Goal: Information Seeking & Learning: Understand process/instructions

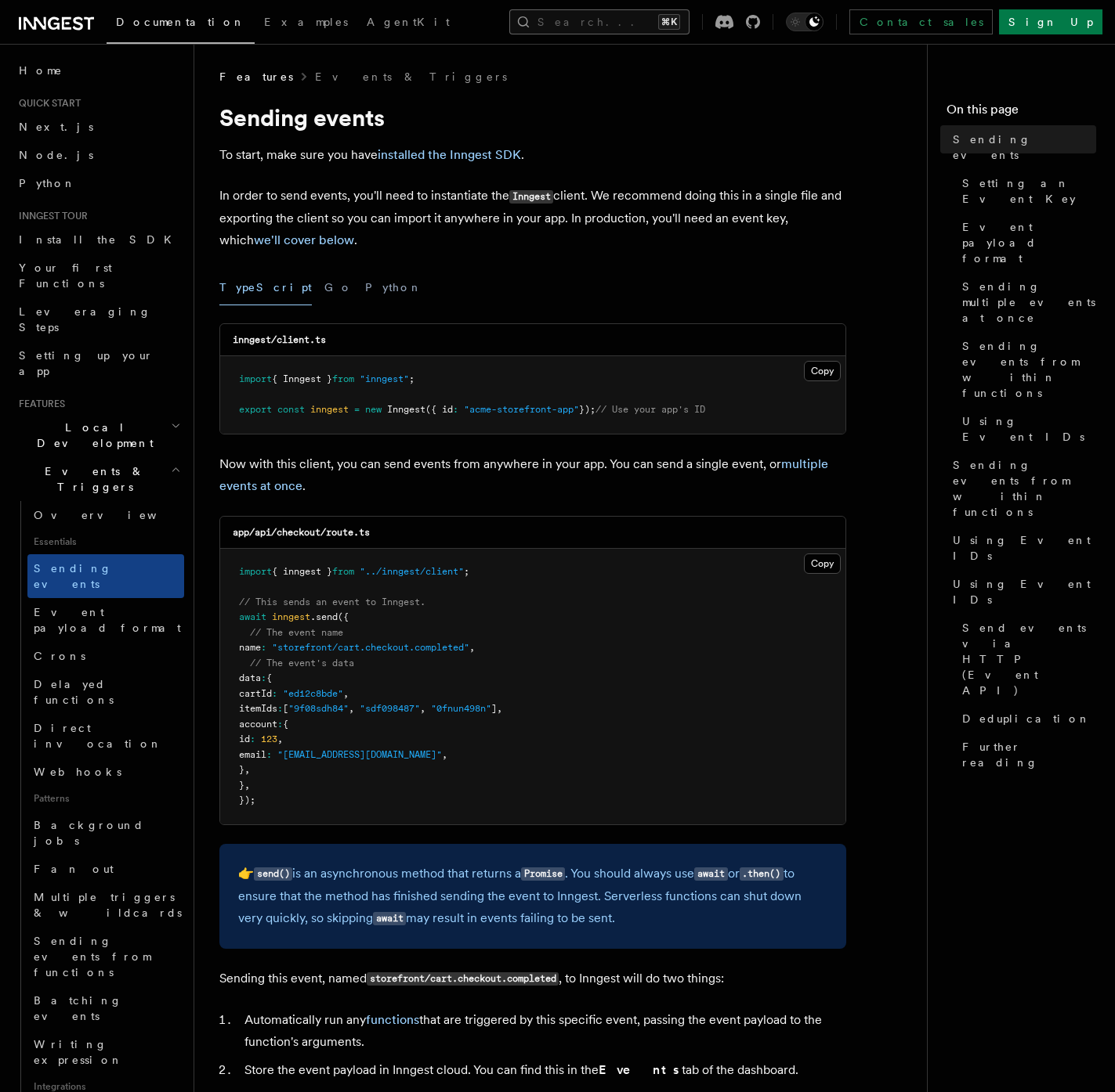
click at [562, 23] on button "Search... ⌘K" at bounding box center [599, 22] width 180 height 25
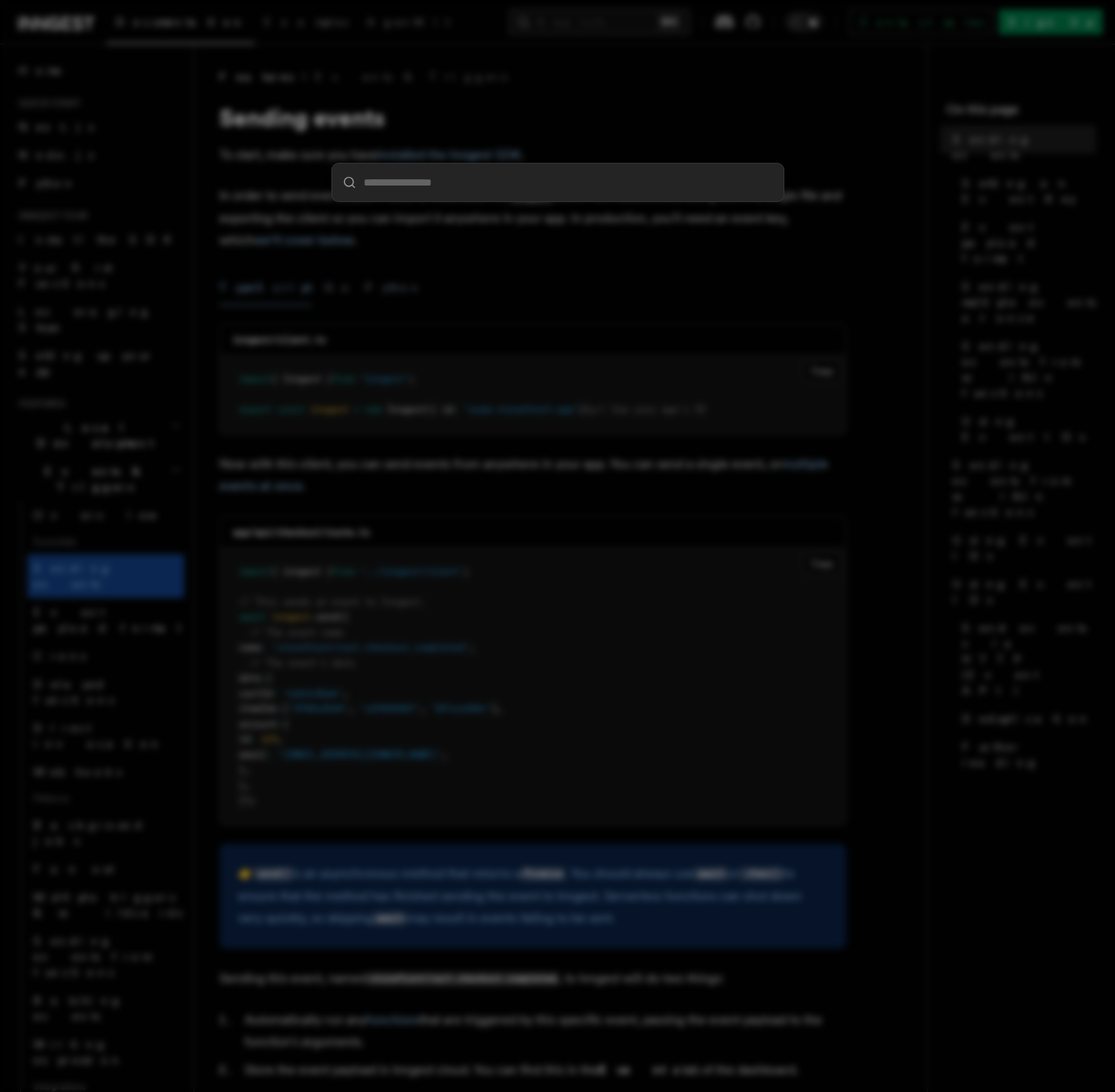
type input "*"
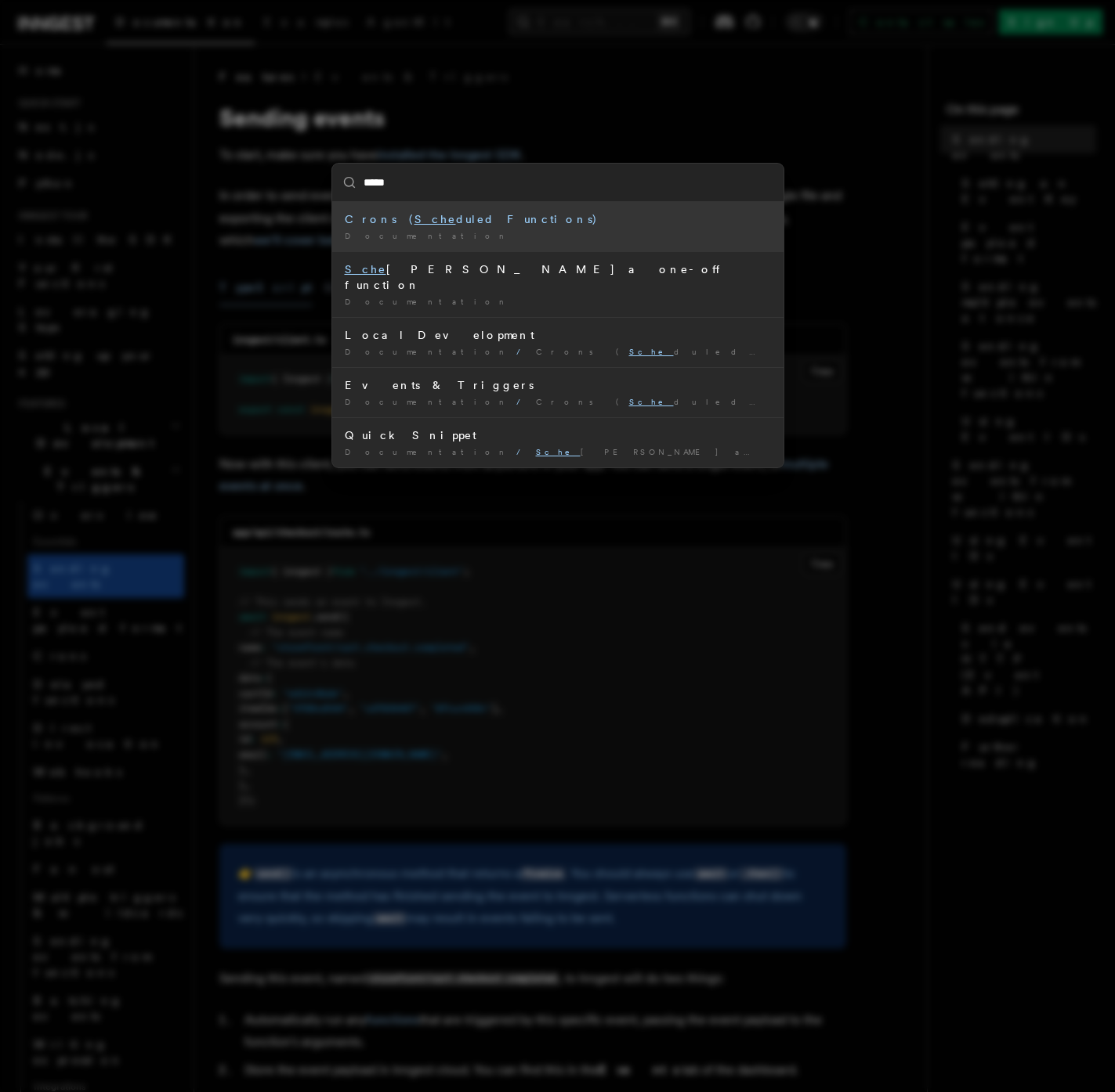
type input "******"
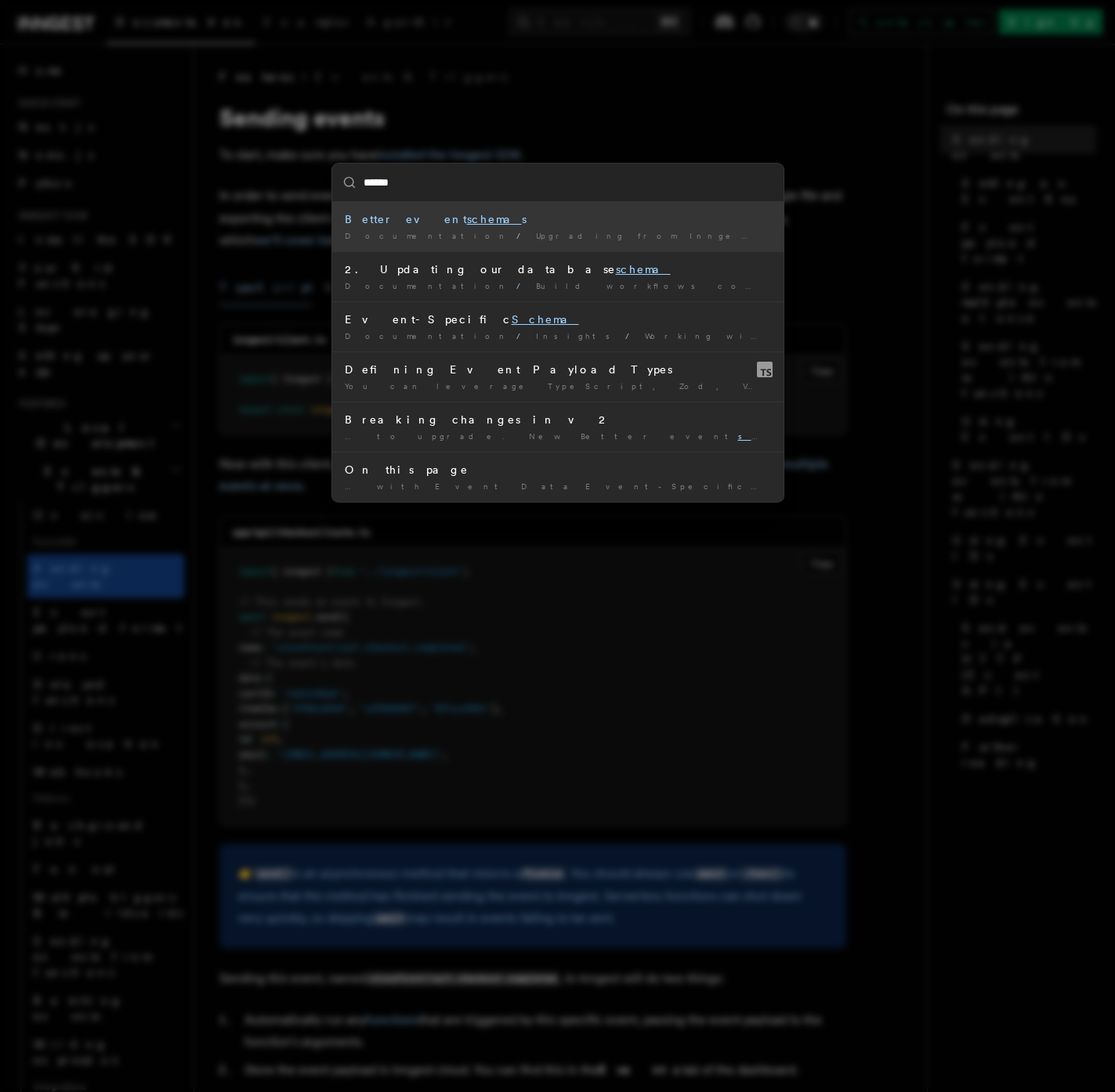
click at [536, 239] on span "Upgrading from Inngest SDK v1 to v2" at bounding box center [736, 235] width 402 height 9
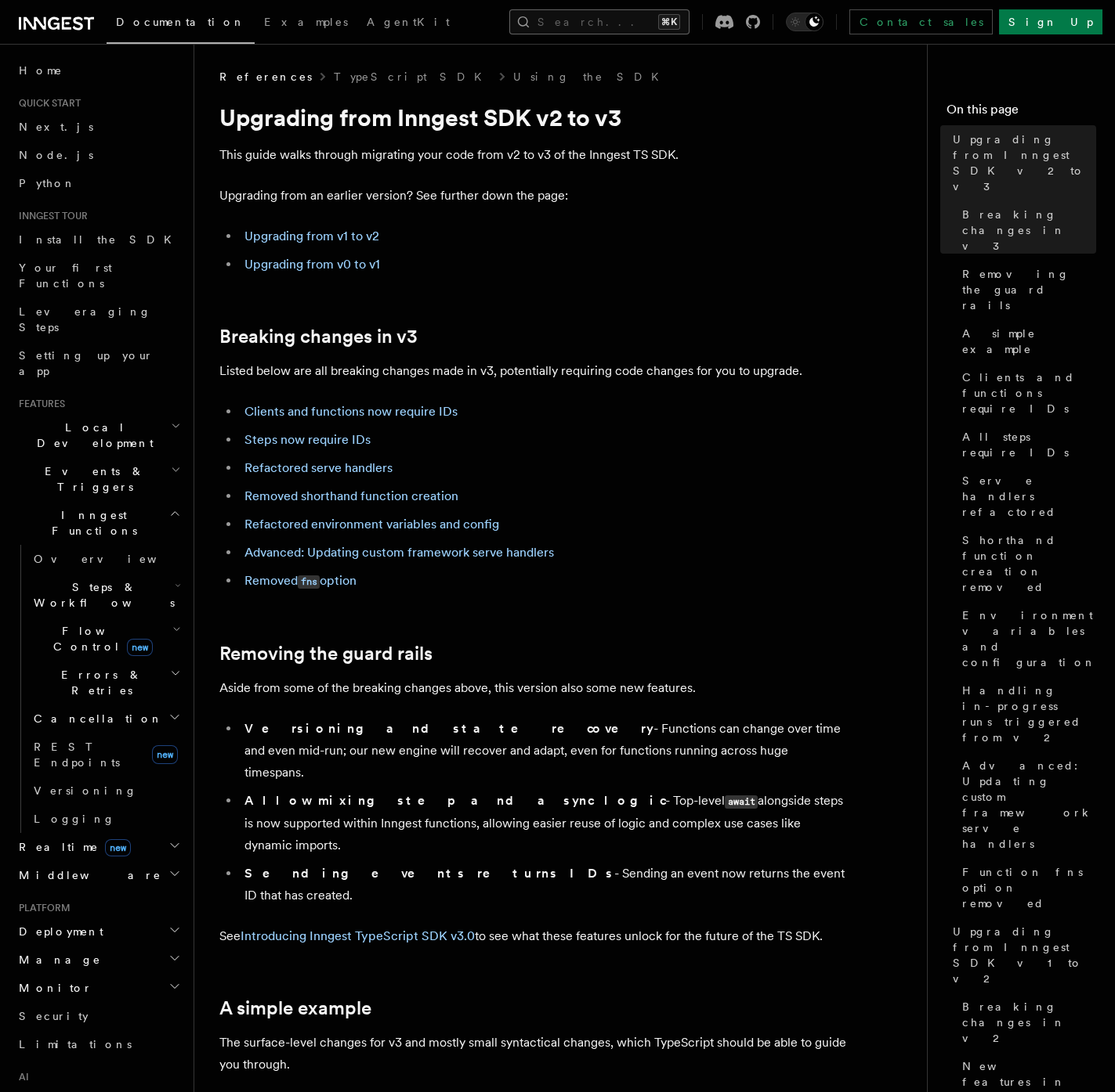
click at [532, 26] on button "Search... ⌘K" at bounding box center [599, 22] width 180 height 25
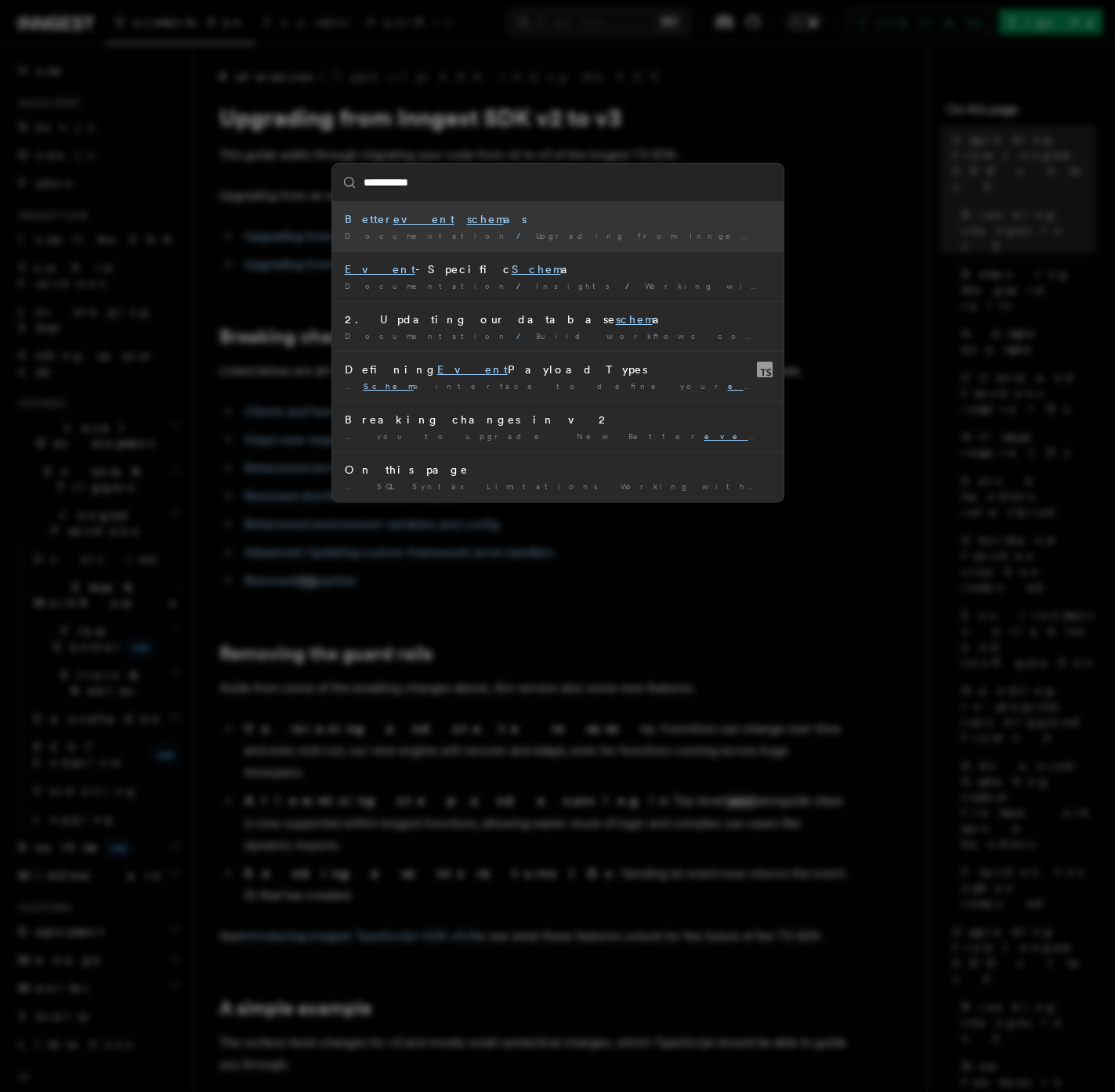
type input "**********"
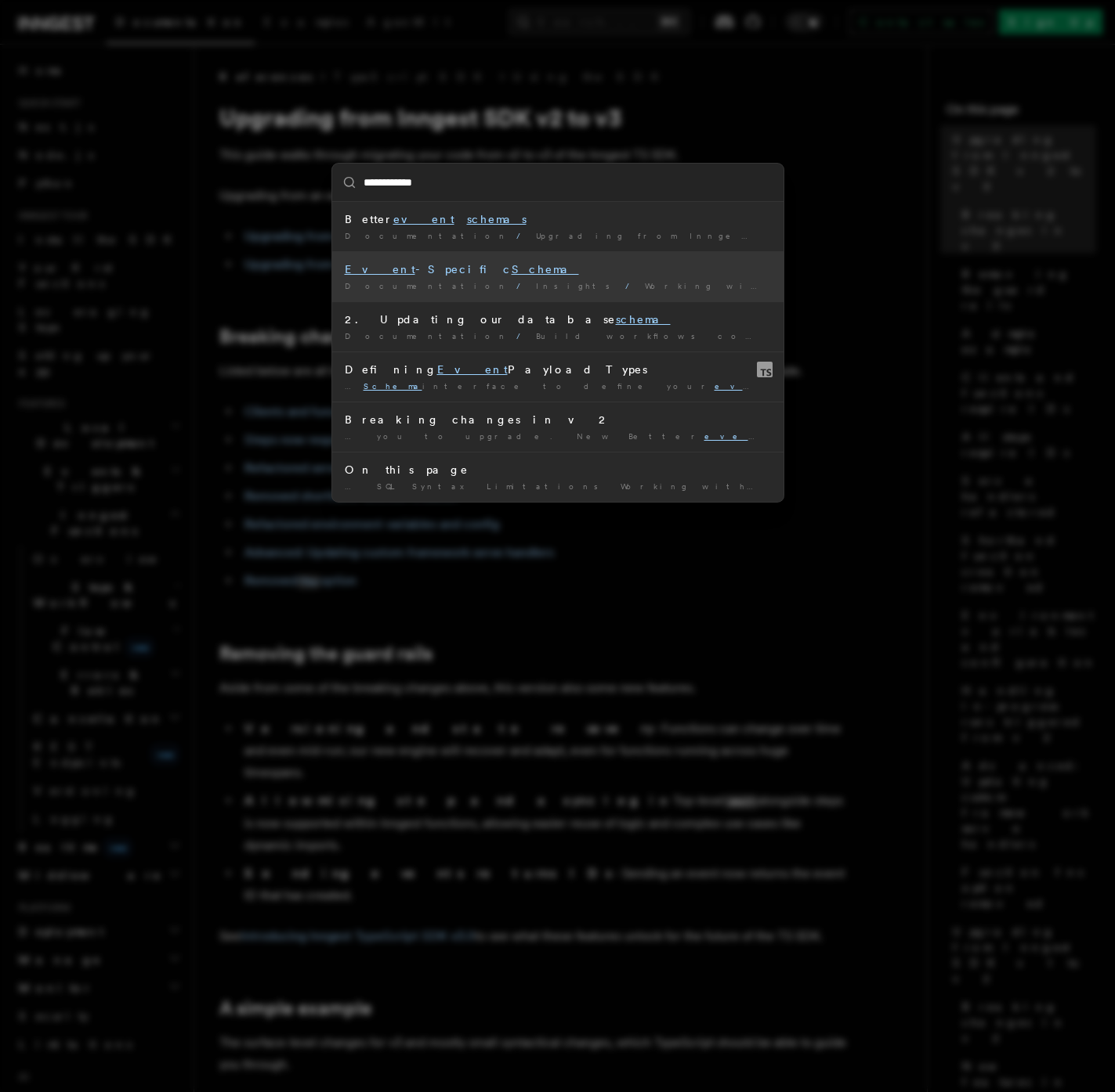
click at [588, 273] on div "Event -Specific Schema" at bounding box center [558, 269] width 426 height 15
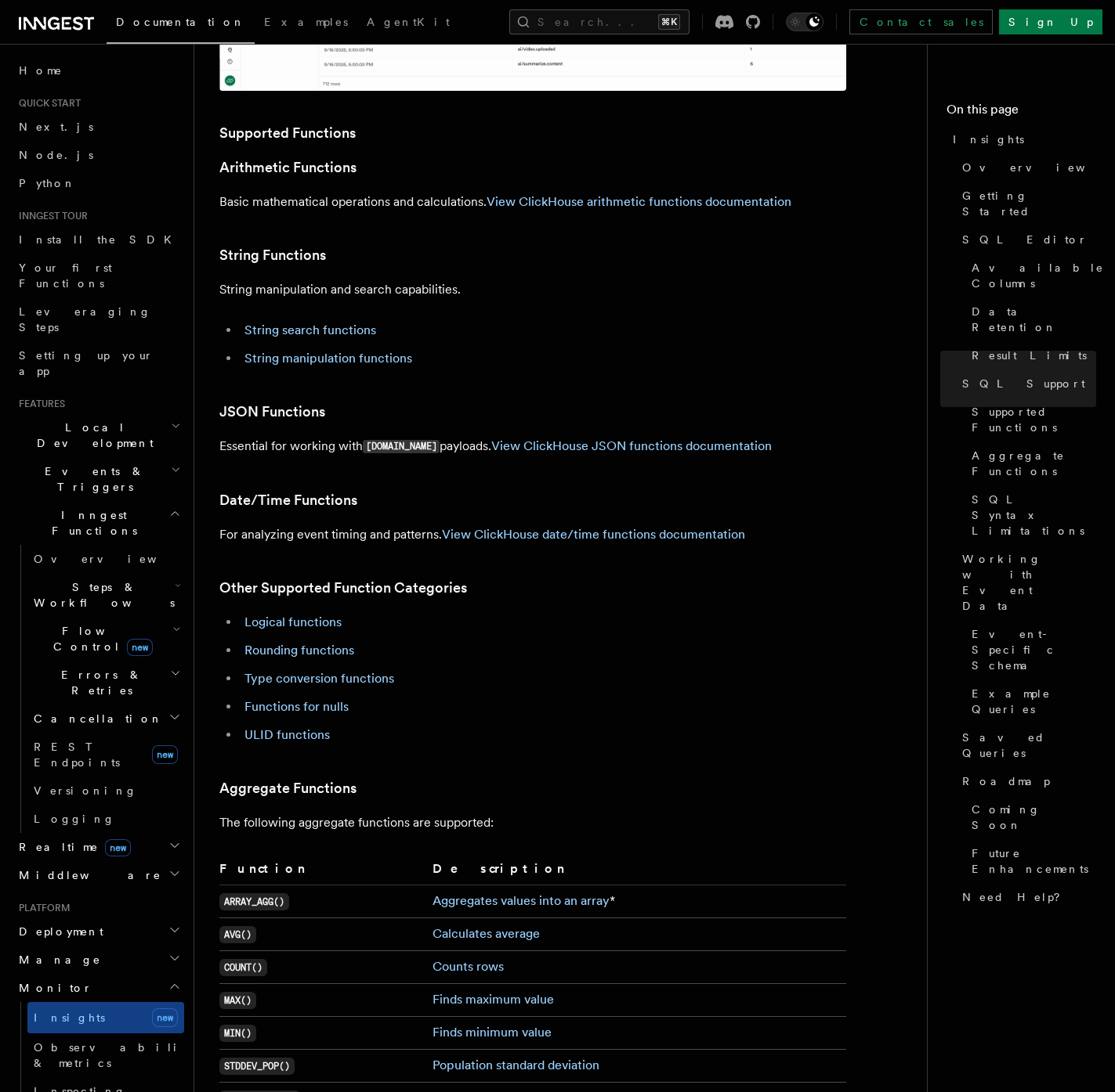
scroll to position [3093, 0]
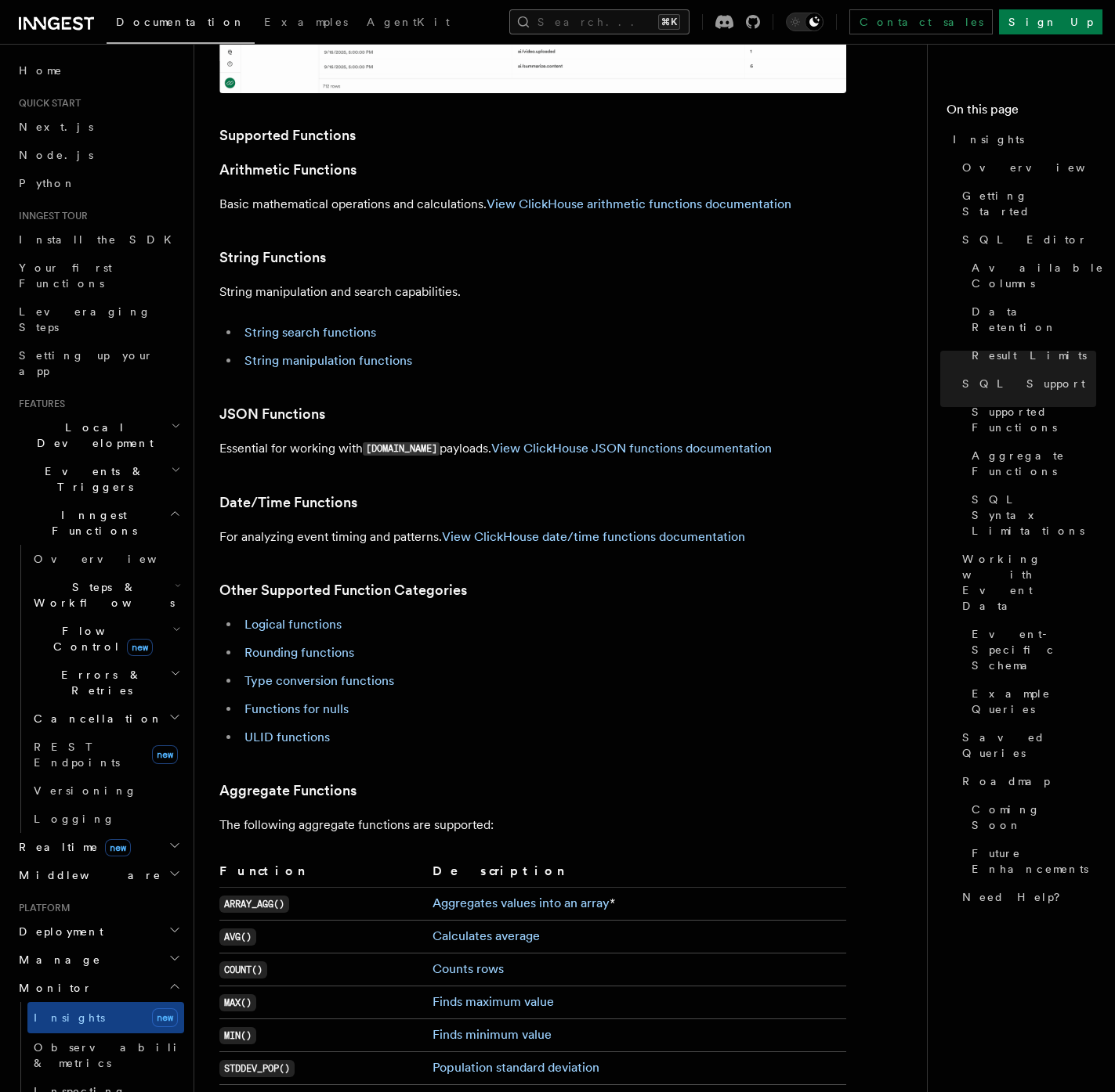
click at [605, 28] on button "Search... ⌘K" at bounding box center [599, 22] width 180 height 25
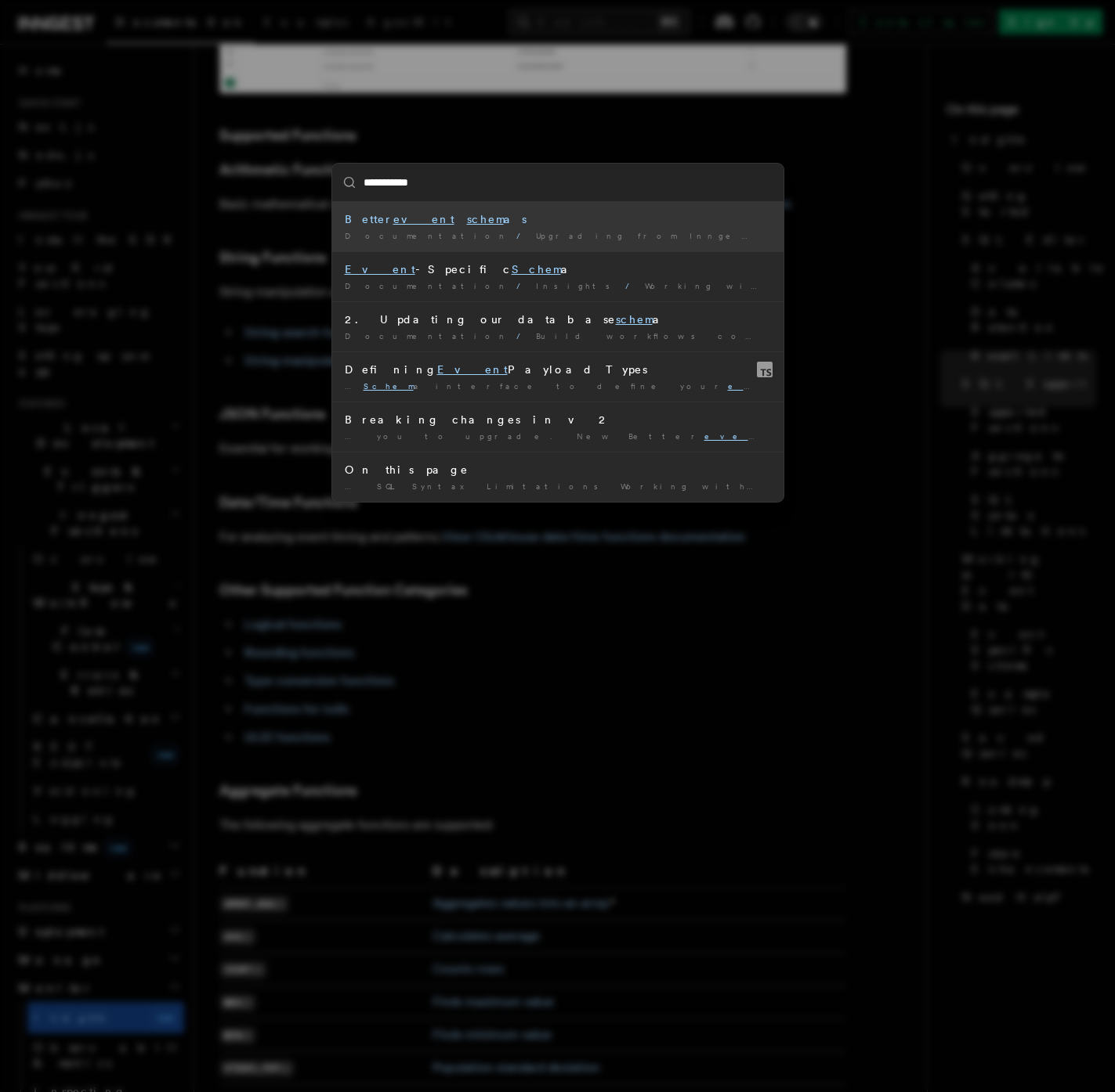
type input "**********"
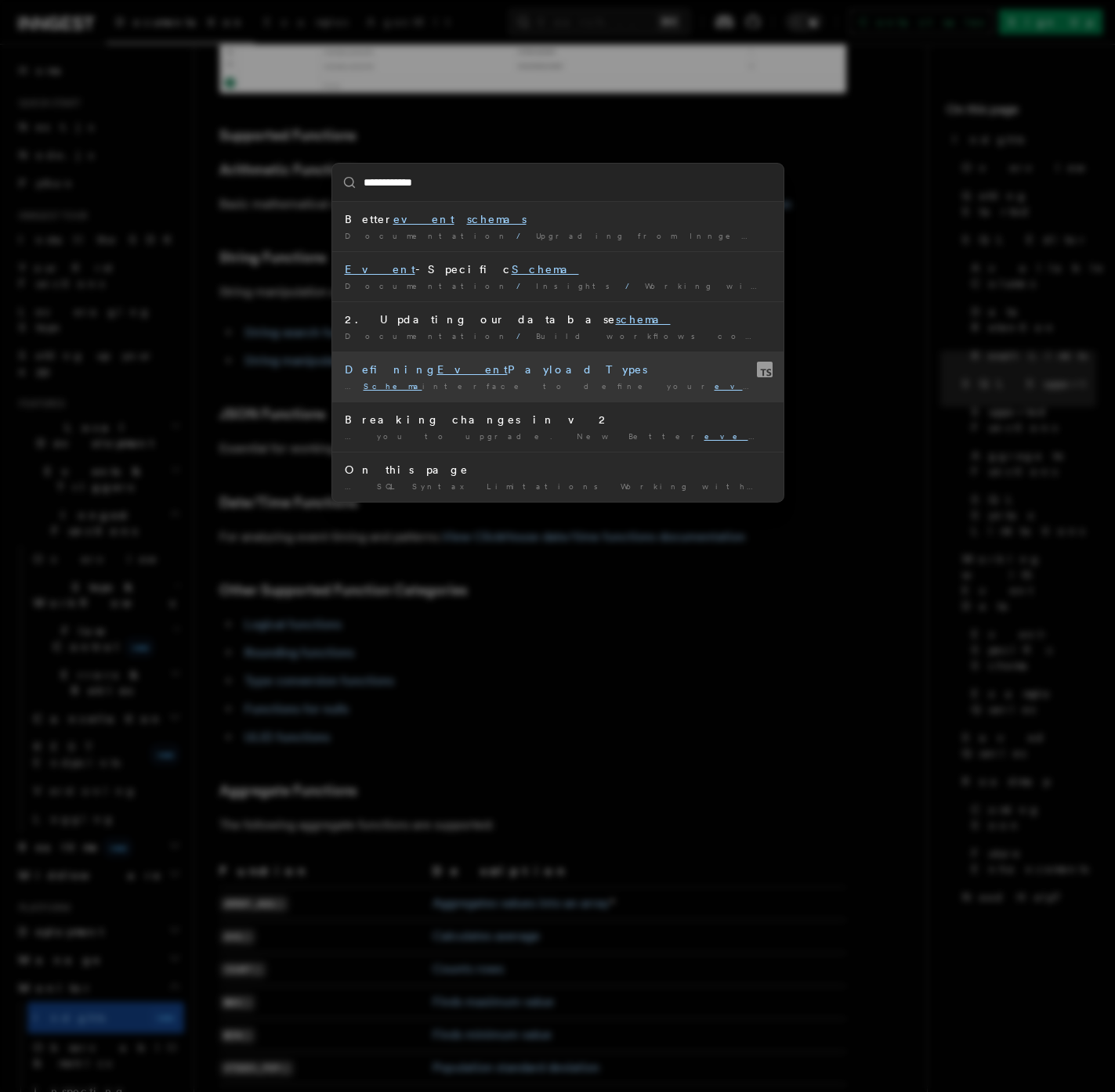
click at [567, 379] on li "Defining Event Payload Types … Schema interface to define your event payload ty…" at bounding box center [558, 376] width 451 height 50
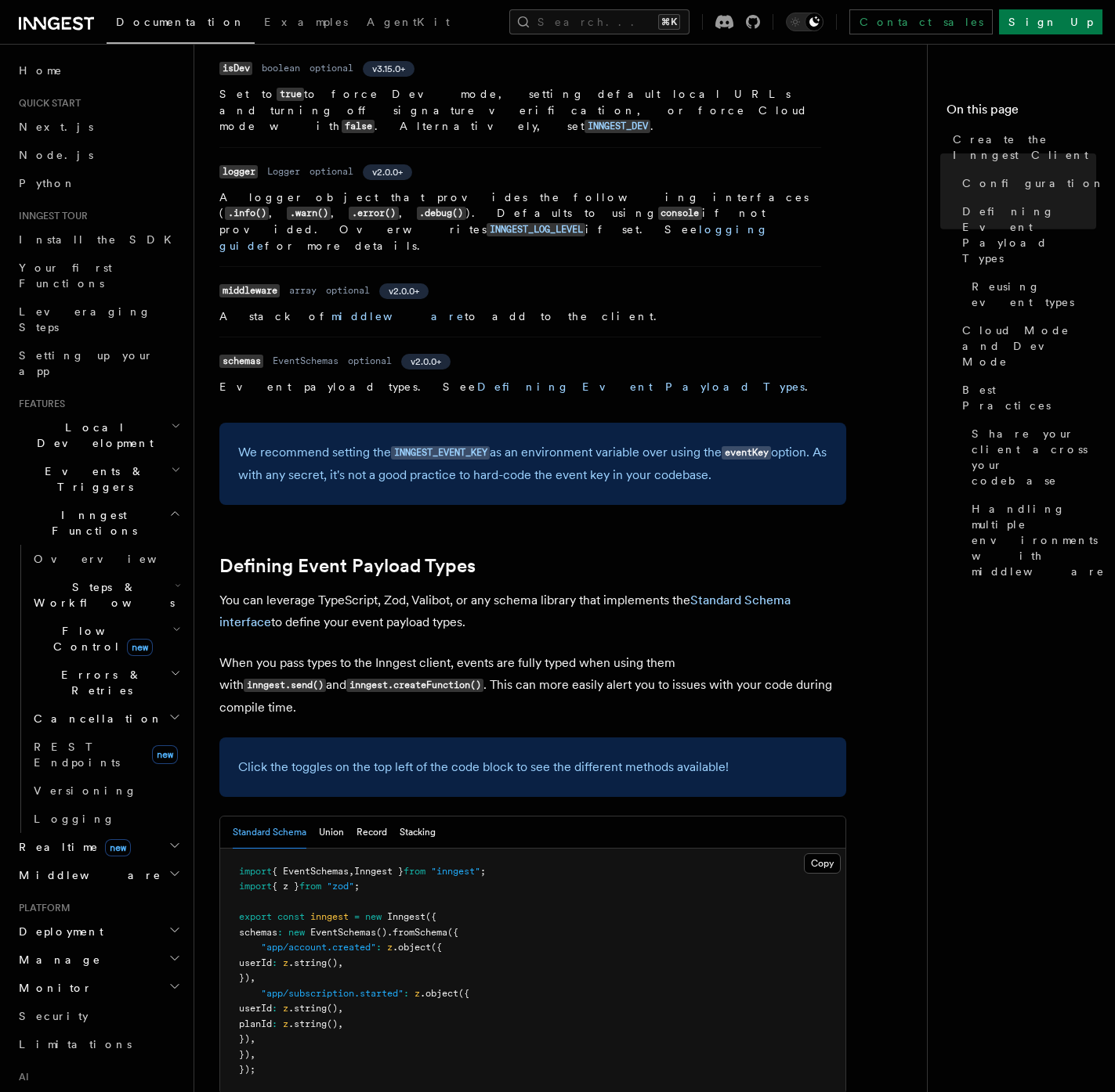
scroll to position [1042, 0]
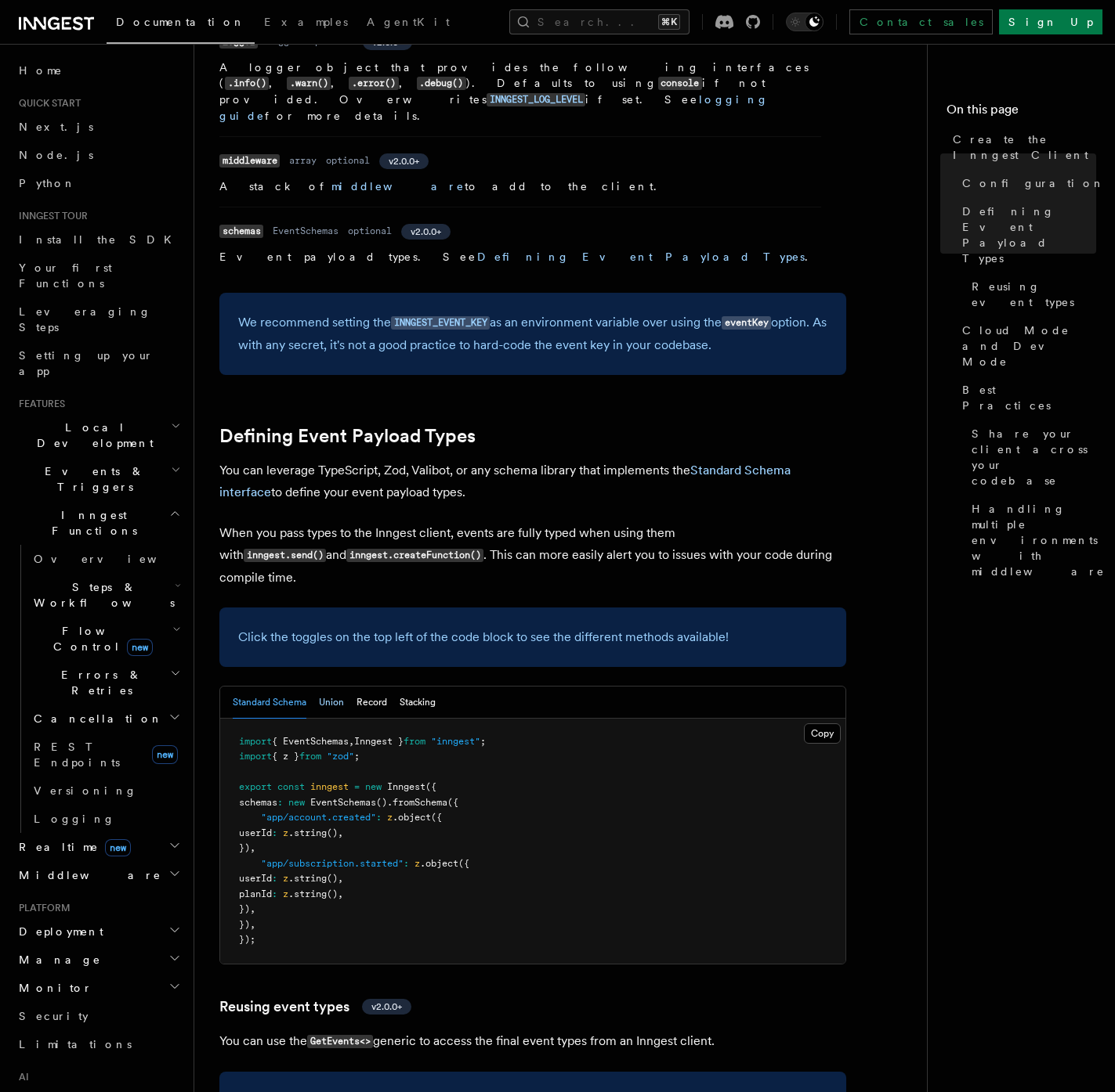
click at [323, 687] on button "Union" at bounding box center [331, 703] width 25 height 32
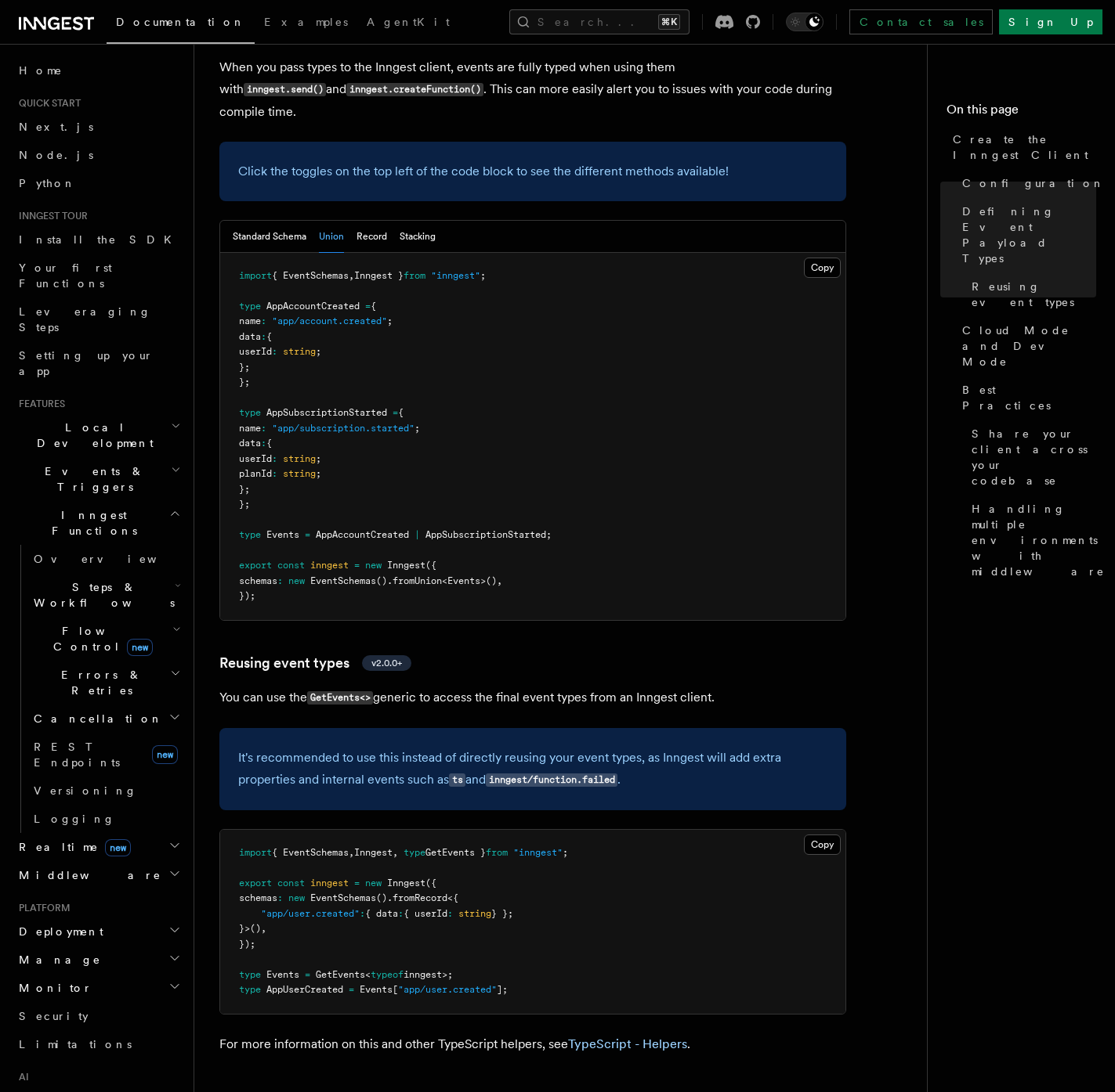
scroll to position [1509, 0]
click at [513, 908] on span "} };" at bounding box center [502, 913] width 22 height 11
click at [521, 830] on pre "import { EventSchemas , Inngest , type GetEvents } from "inngest" ; export cons…" at bounding box center [532, 921] width 625 height 184
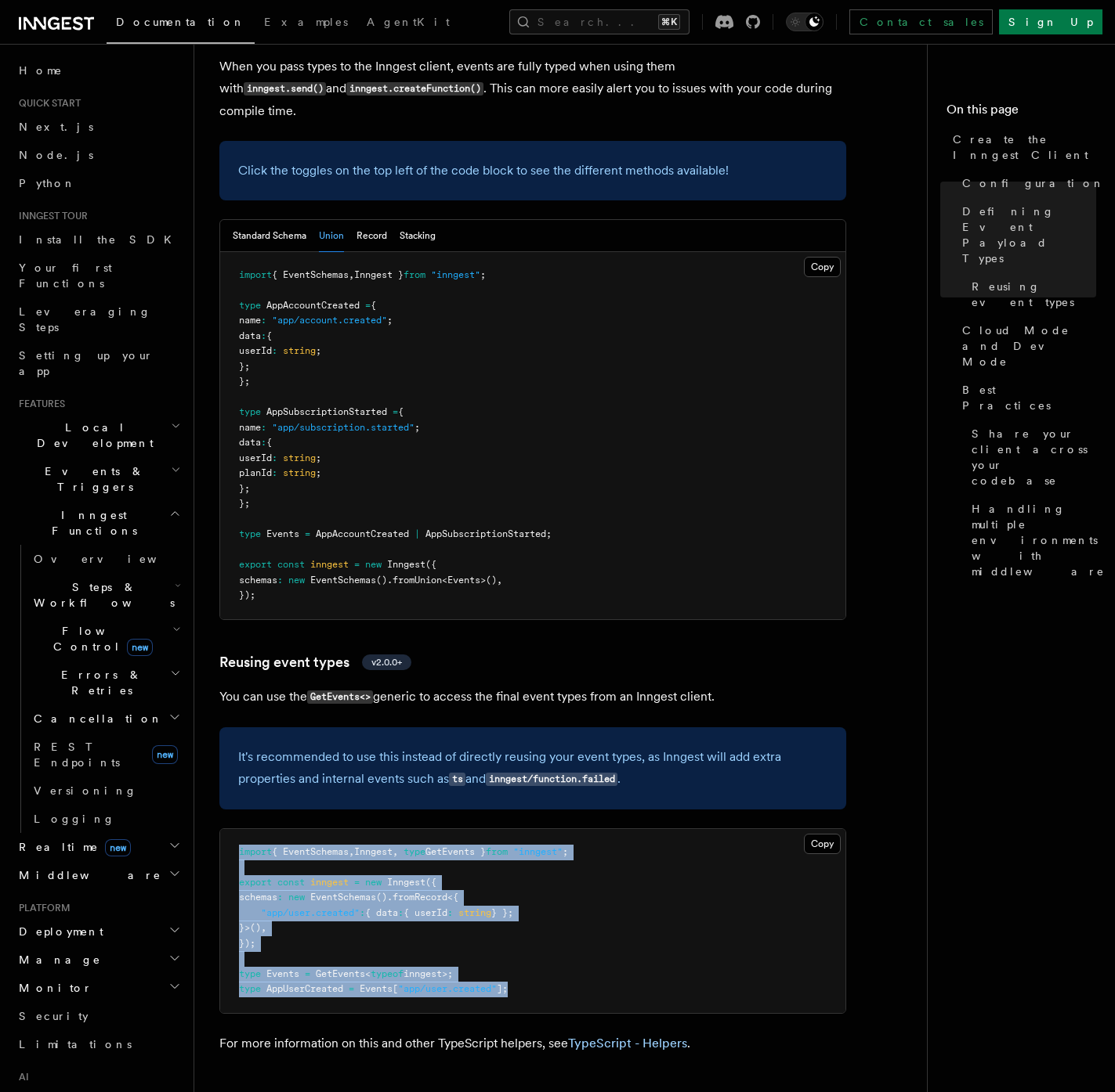
drag, startPoint x: 539, startPoint y: 847, endPoint x: 395, endPoint y: 675, distance: 224.3
click at [395, 675] on article "References TypeScript SDK Create the Inngest Client The Inngest client object i…" at bounding box center [567, 693] width 695 height 4265
click at [555, 835] on pre "import { EventSchemas , Inngest , type GetEvents } from "inngest" ; export cons…" at bounding box center [532, 921] width 625 height 184
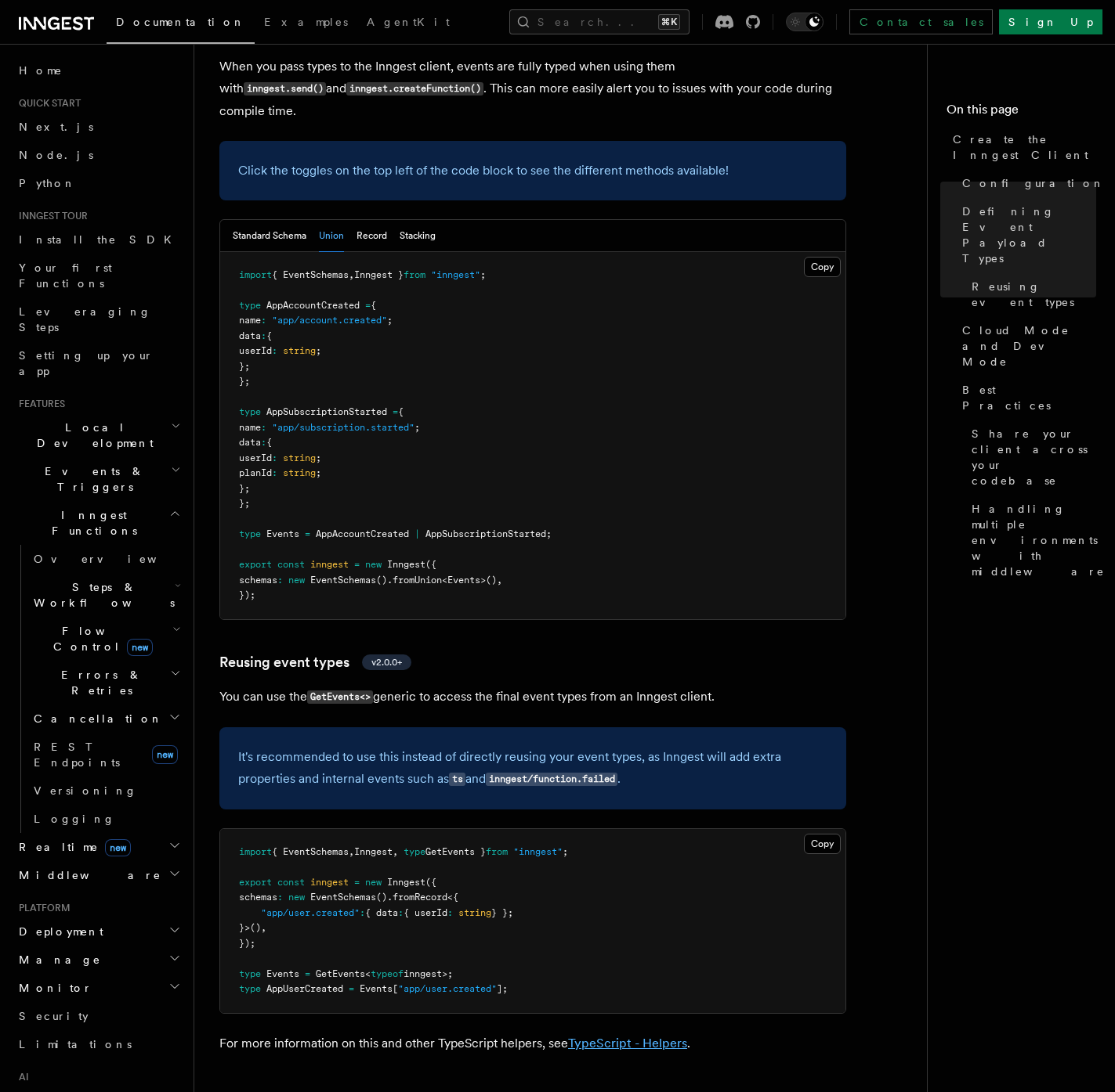
click at [610, 1036] on link "TypeScript - Helpers" at bounding box center [627, 1043] width 119 height 15
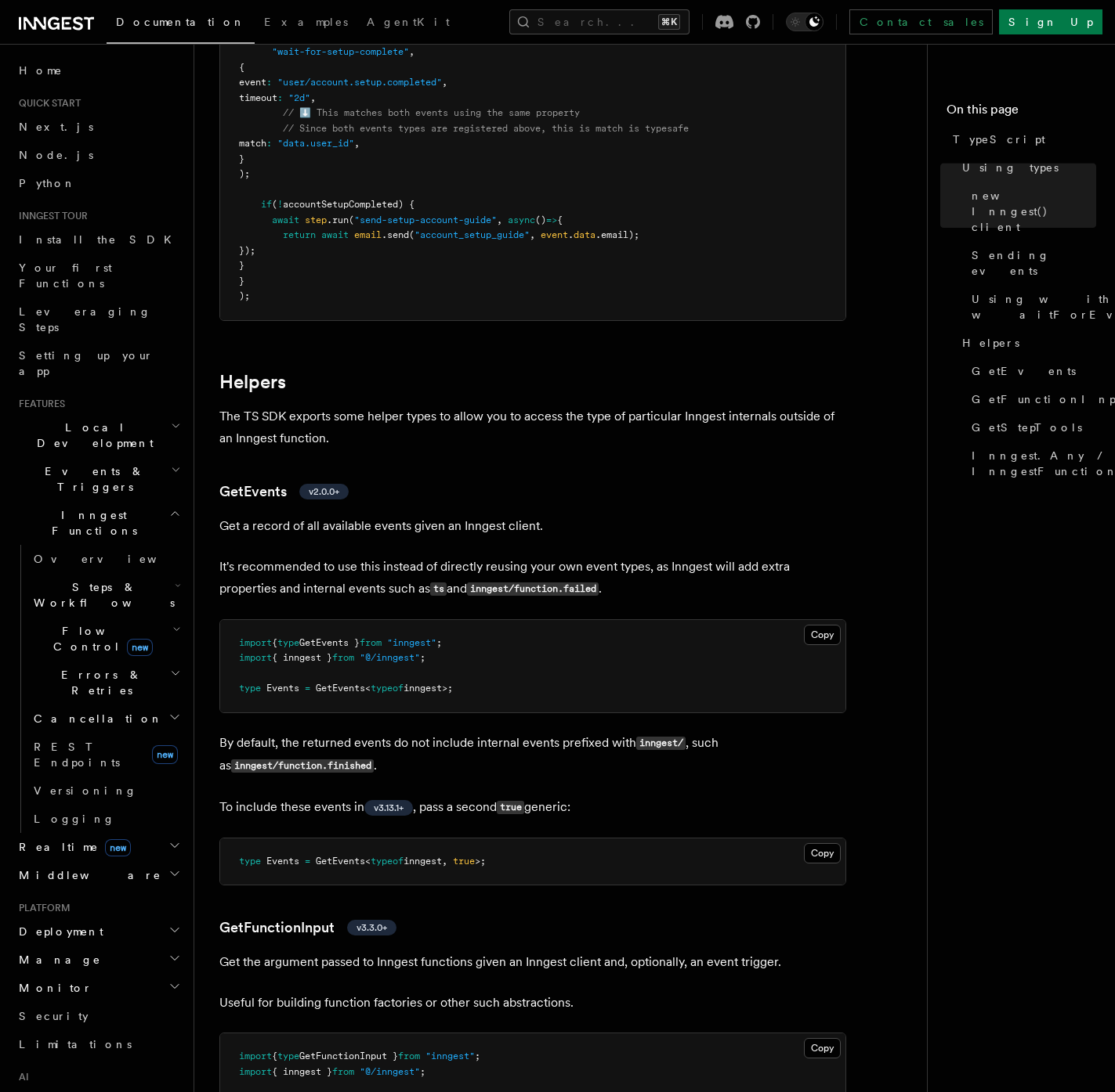
scroll to position [2810, 0]
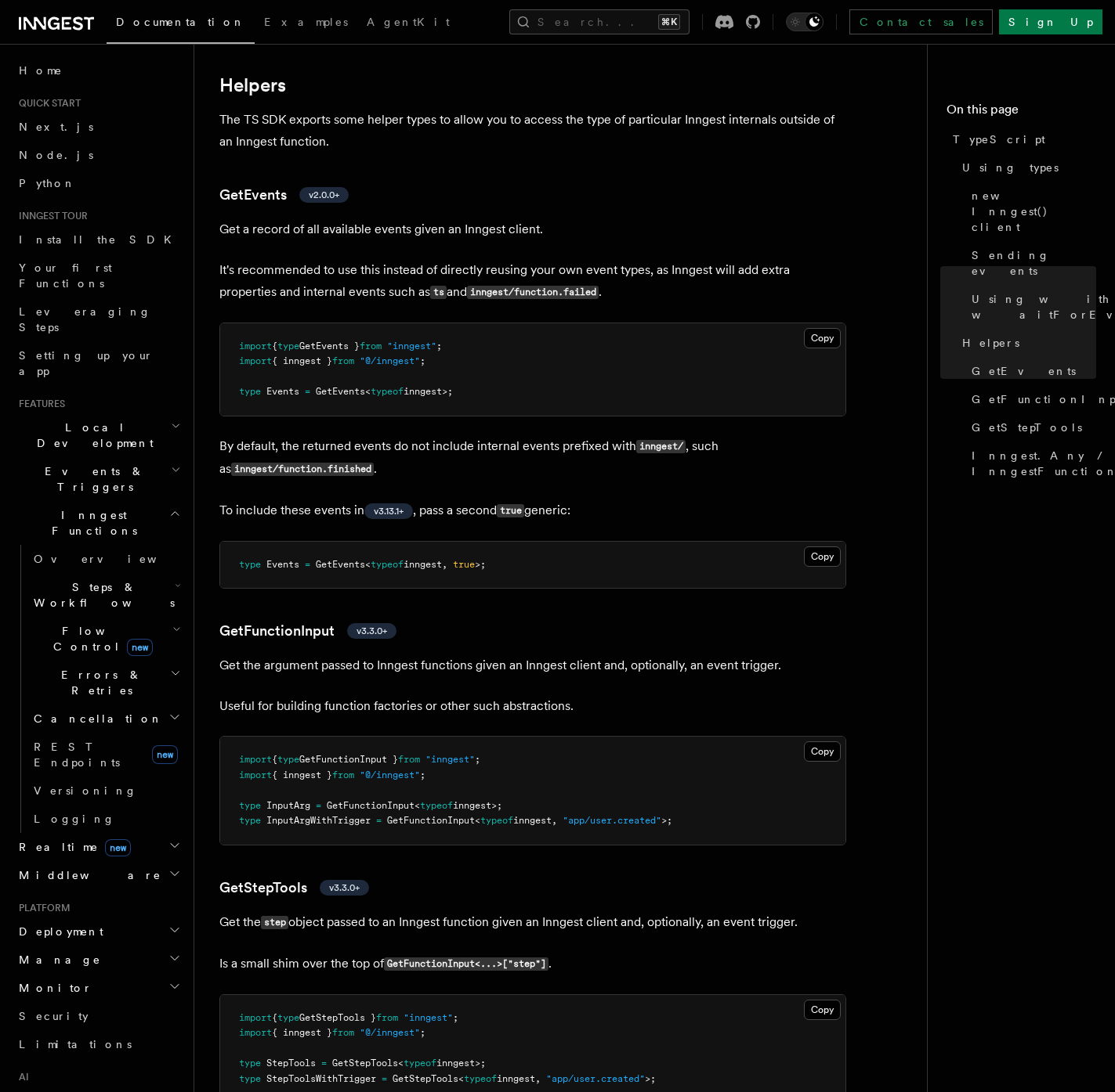
click at [322, 92] on h2 "Helpers" at bounding box center [533, 85] width 627 height 22
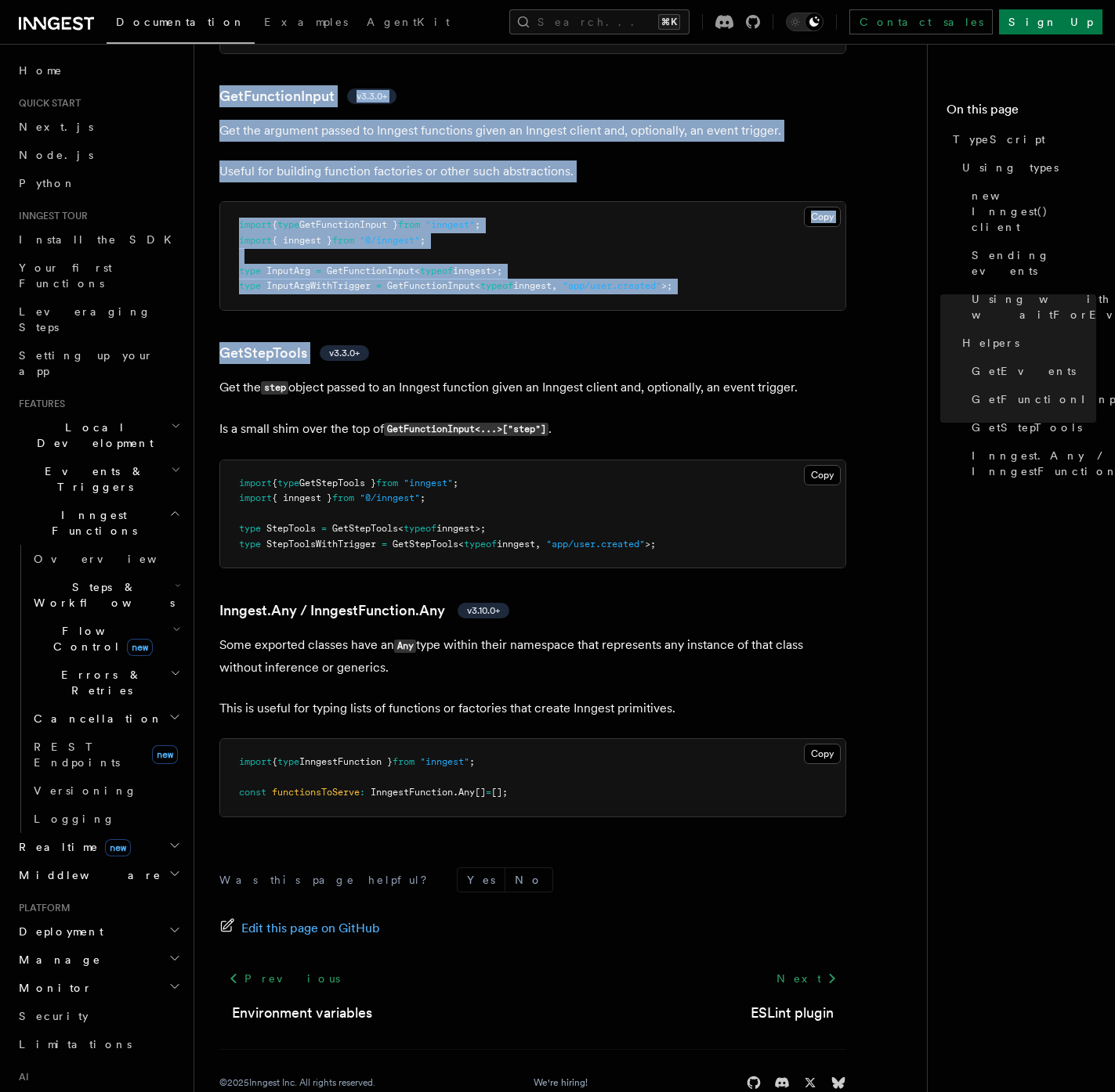
scroll to position [3382, 0]
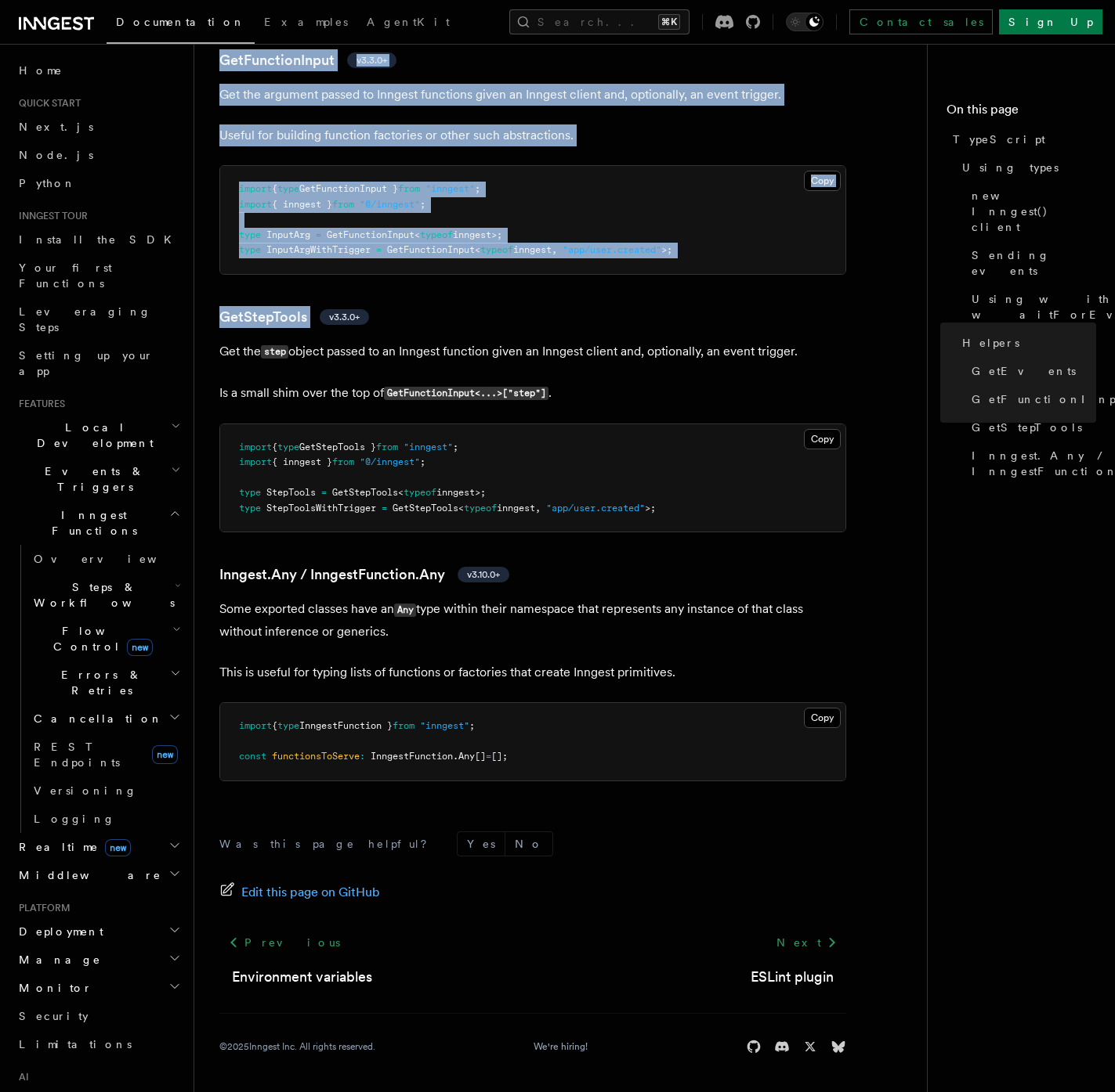
drag, startPoint x: 220, startPoint y: 116, endPoint x: 627, endPoint y: 772, distance: 772.0
copy article "The TS SDK exports some helper types to allow you to access the type of particu…"
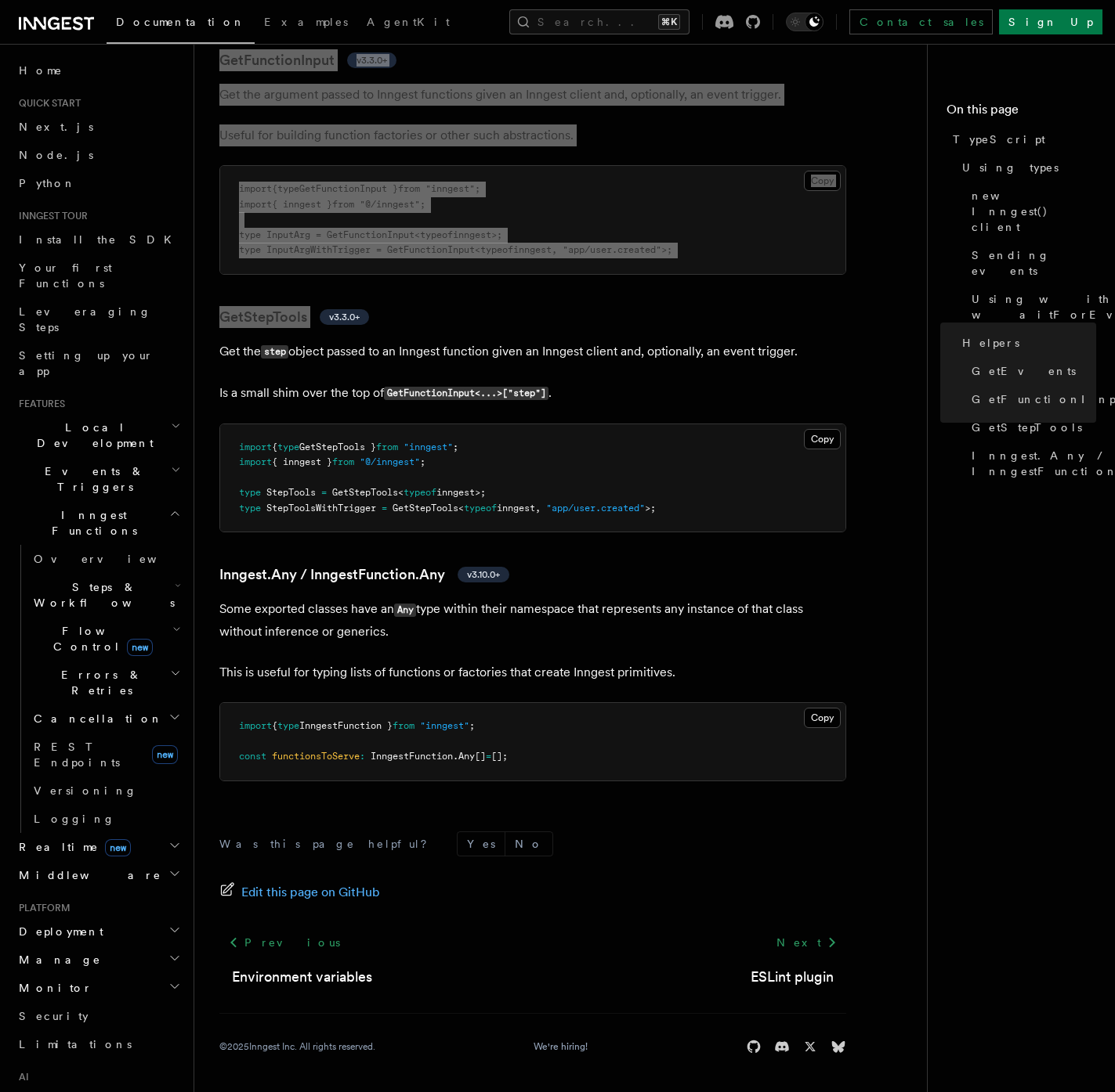
scroll to position [0, 0]
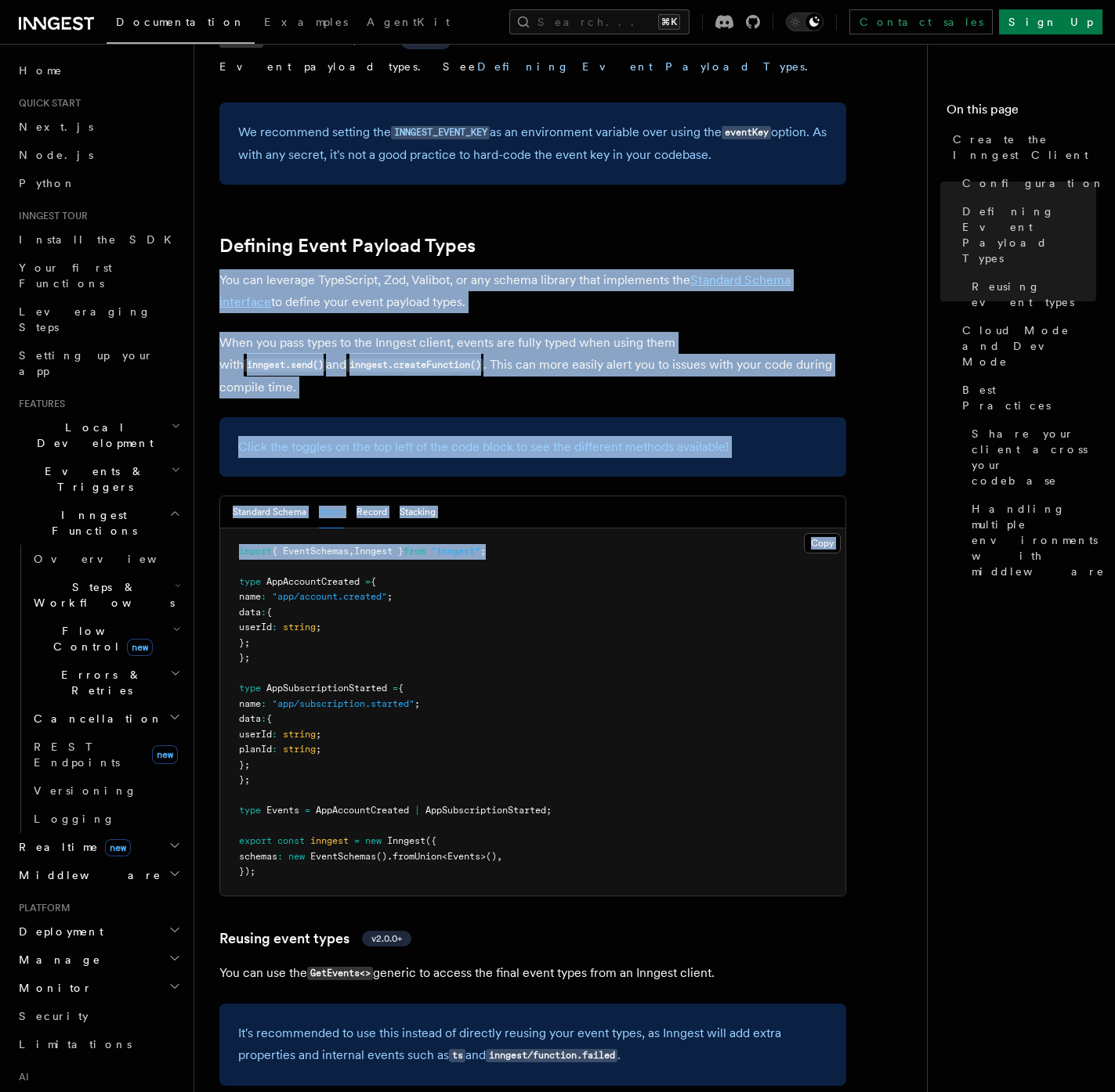
scroll to position [1212, 0]
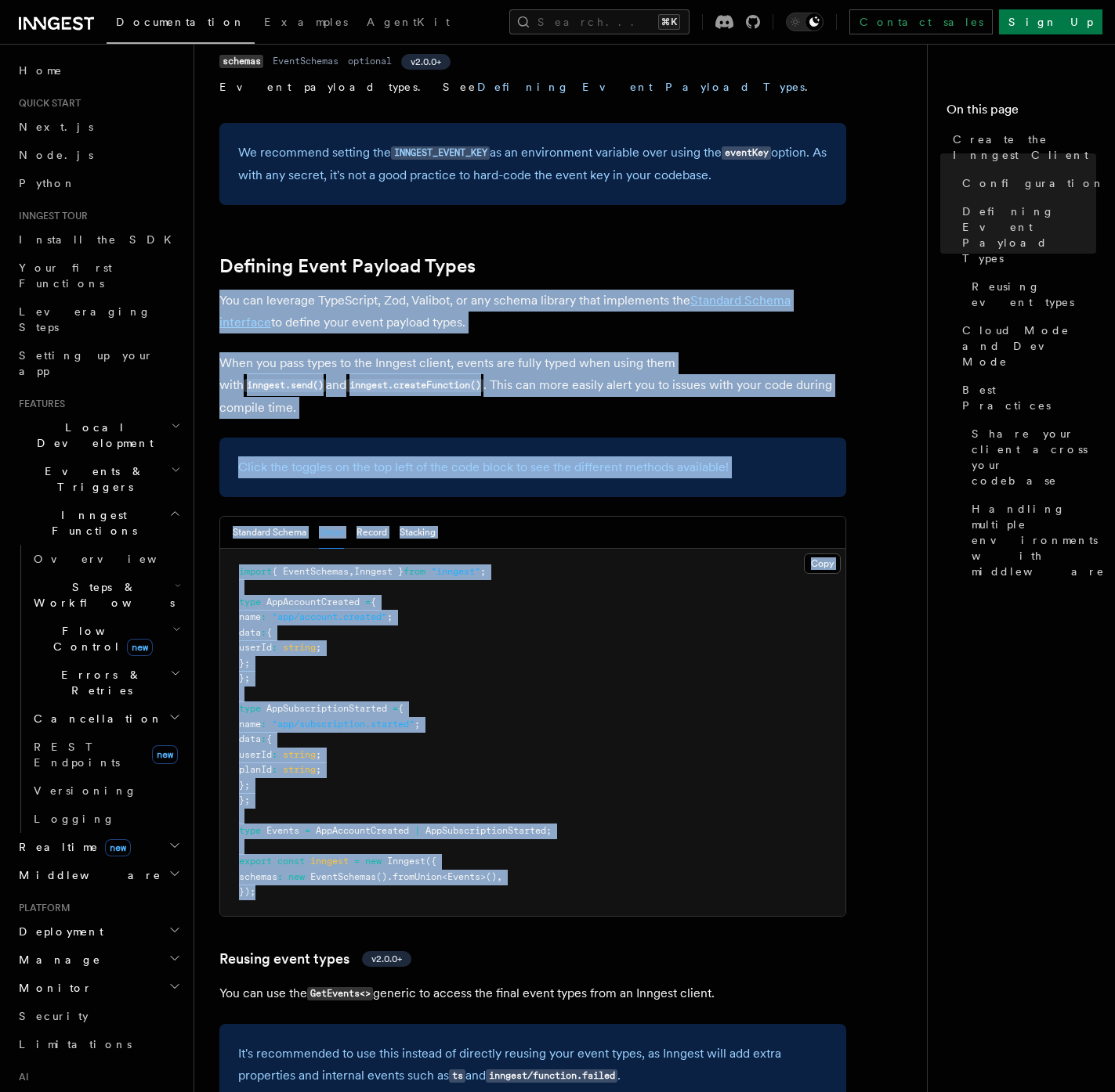
drag, startPoint x: 217, startPoint y: 148, endPoint x: 563, endPoint y: 755, distance: 698.7
click at [563, 755] on div "References TypeScript SDK Create the Inngest Client The Inngest client object i…" at bounding box center [592, 955] width 795 height 4334
copy article "You can leverage TypeScript, Zod, Valibot, or any schema library that implement…"
click at [395, 438] on div "Click the toggles on the top left of the code block to see the different method…" at bounding box center [533, 467] width 627 height 60
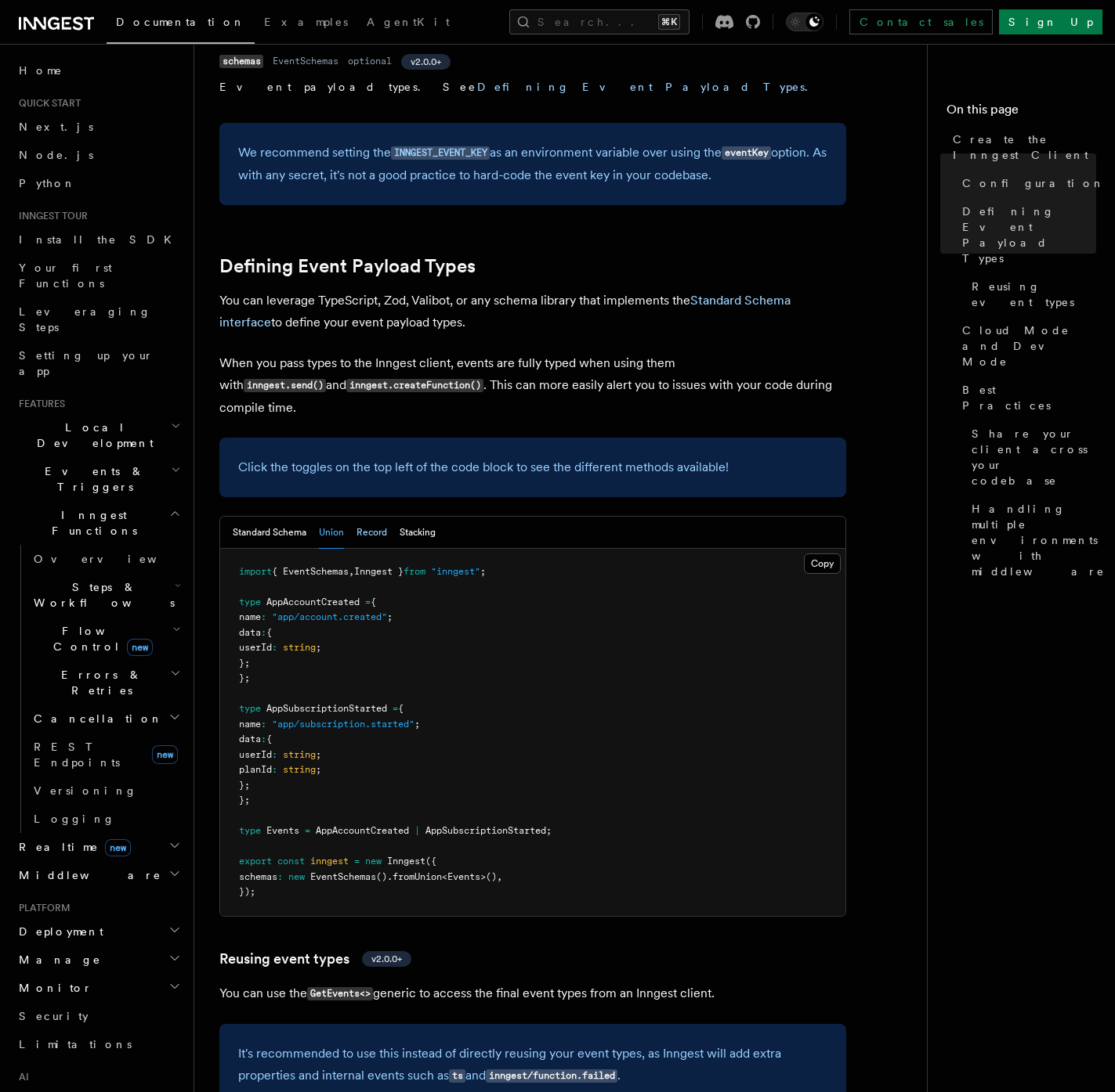
click at [377, 516] on button "Record" at bounding box center [372, 532] width 31 height 32
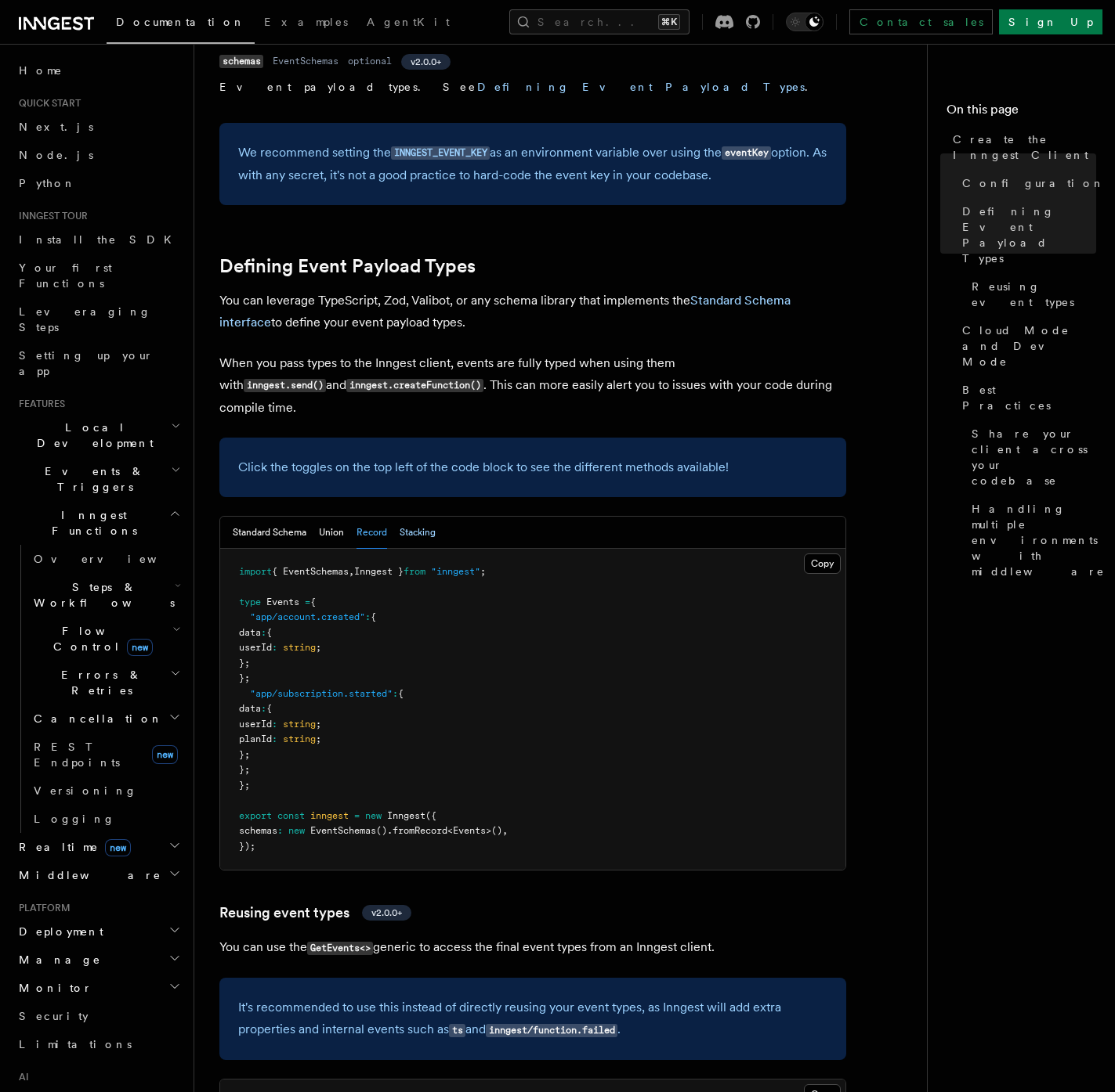
click at [413, 516] on button "Stacking" at bounding box center [418, 532] width 36 height 32
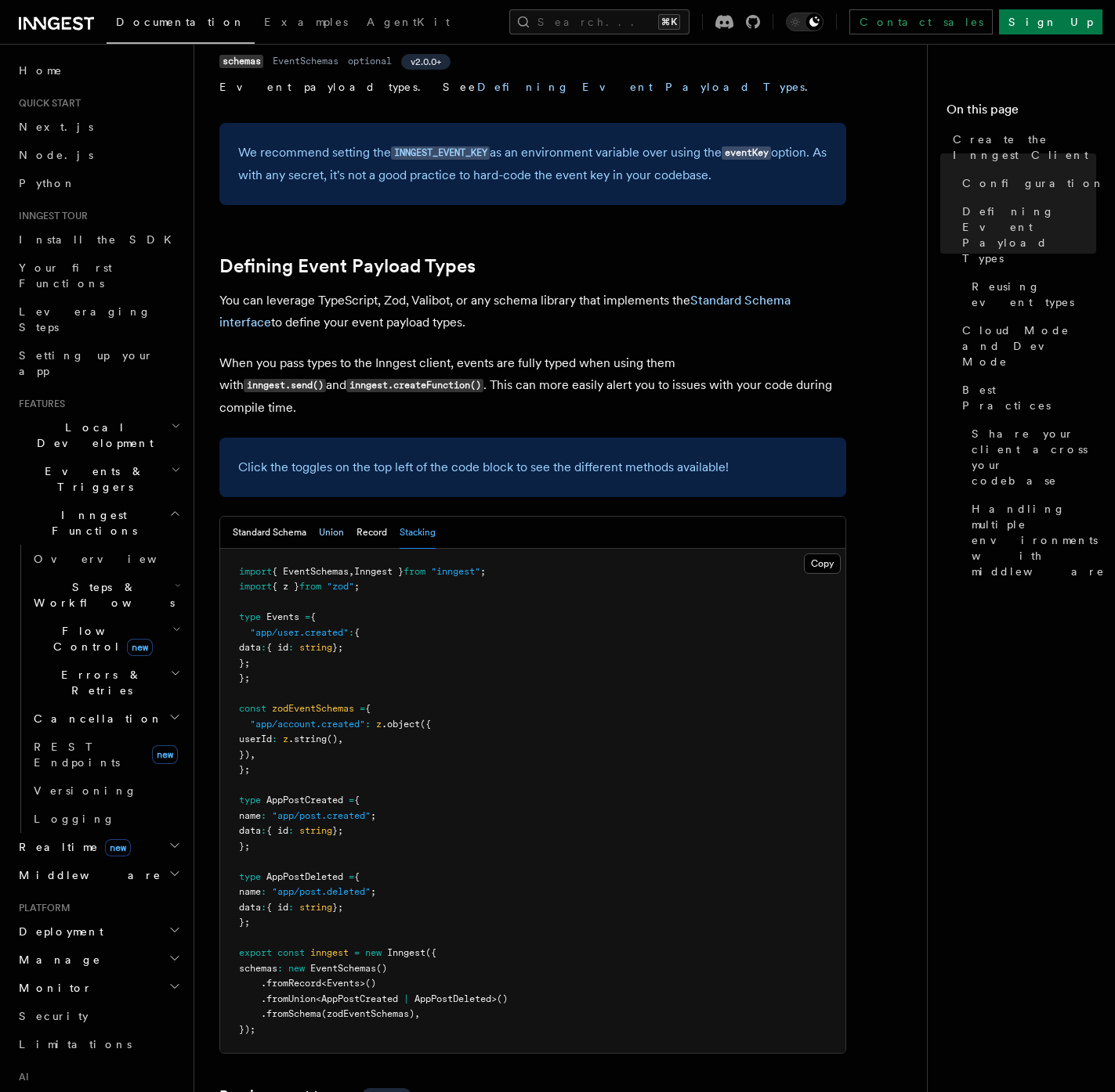
click at [332, 516] on button "Union" at bounding box center [331, 532] width 25 height 32
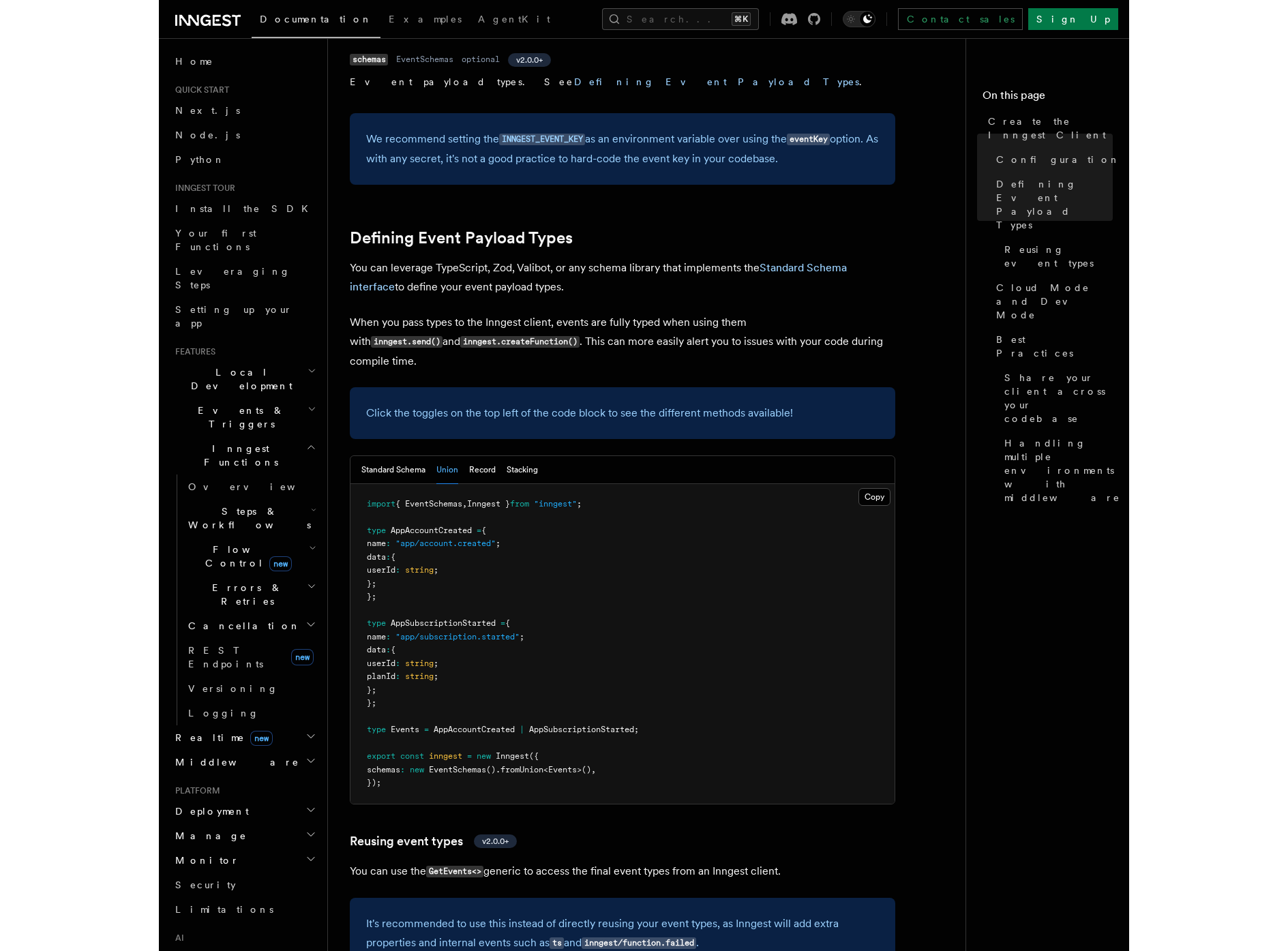
scroll to position [966, 0]
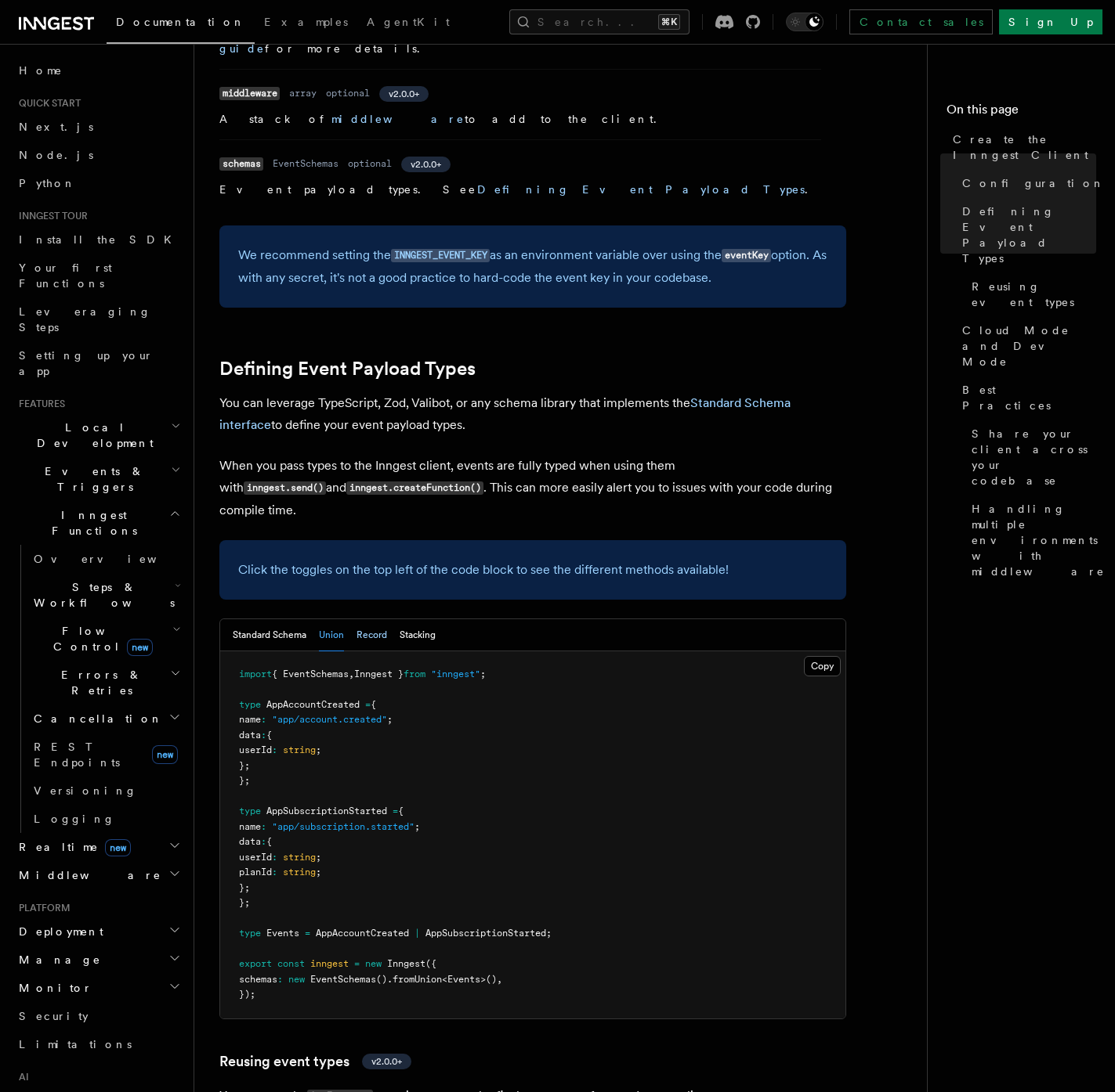
click at [370, 619] on button "Record" at bounding box center [372, 635] width 31 height 32
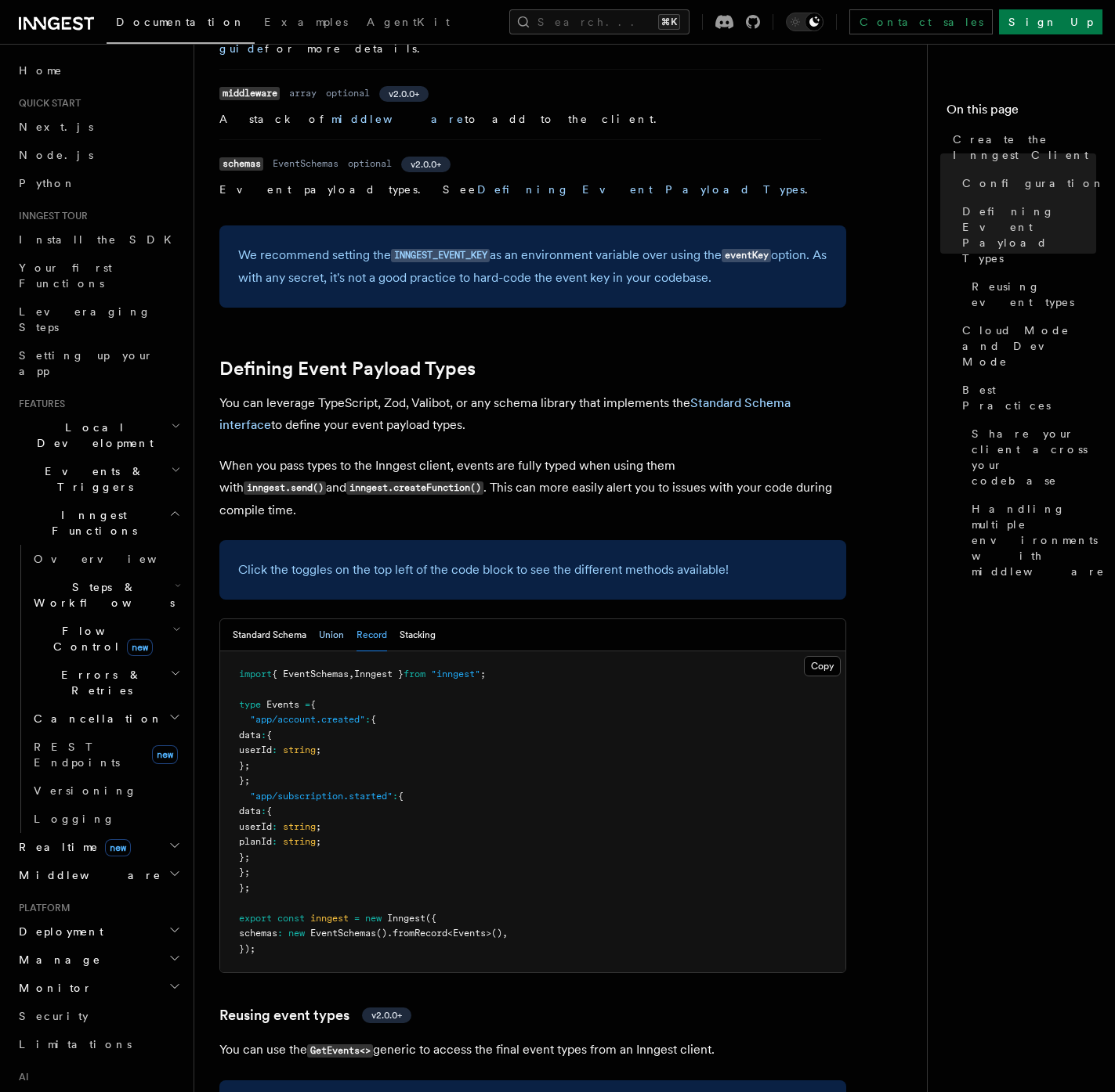
click at [334, 619] on button "Union" at bounding box center [331, 635] width 25 height 32
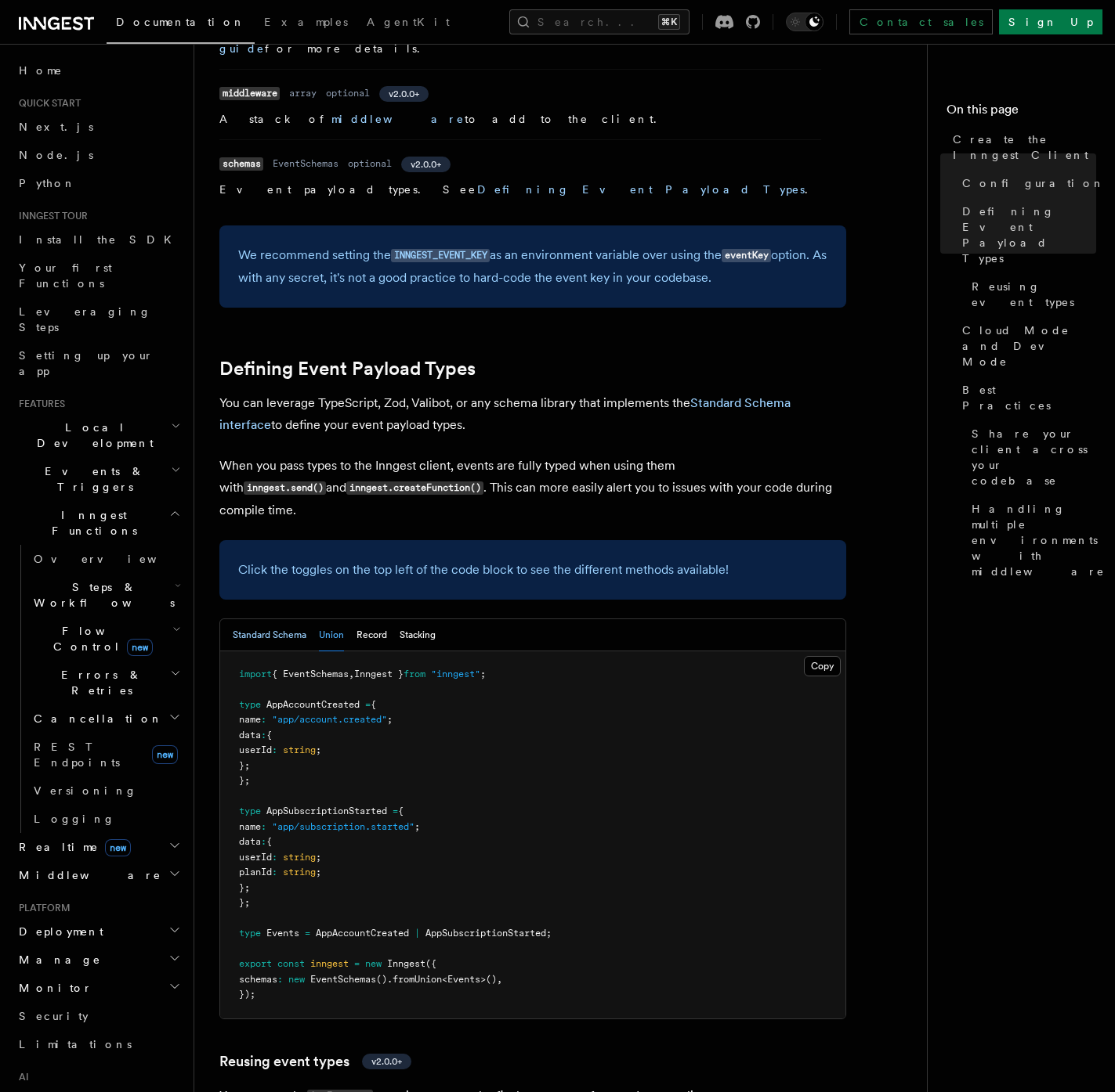
click at [295, 619] on button "Standard Schema" at bounding box center [269, 635] width 74 height 32
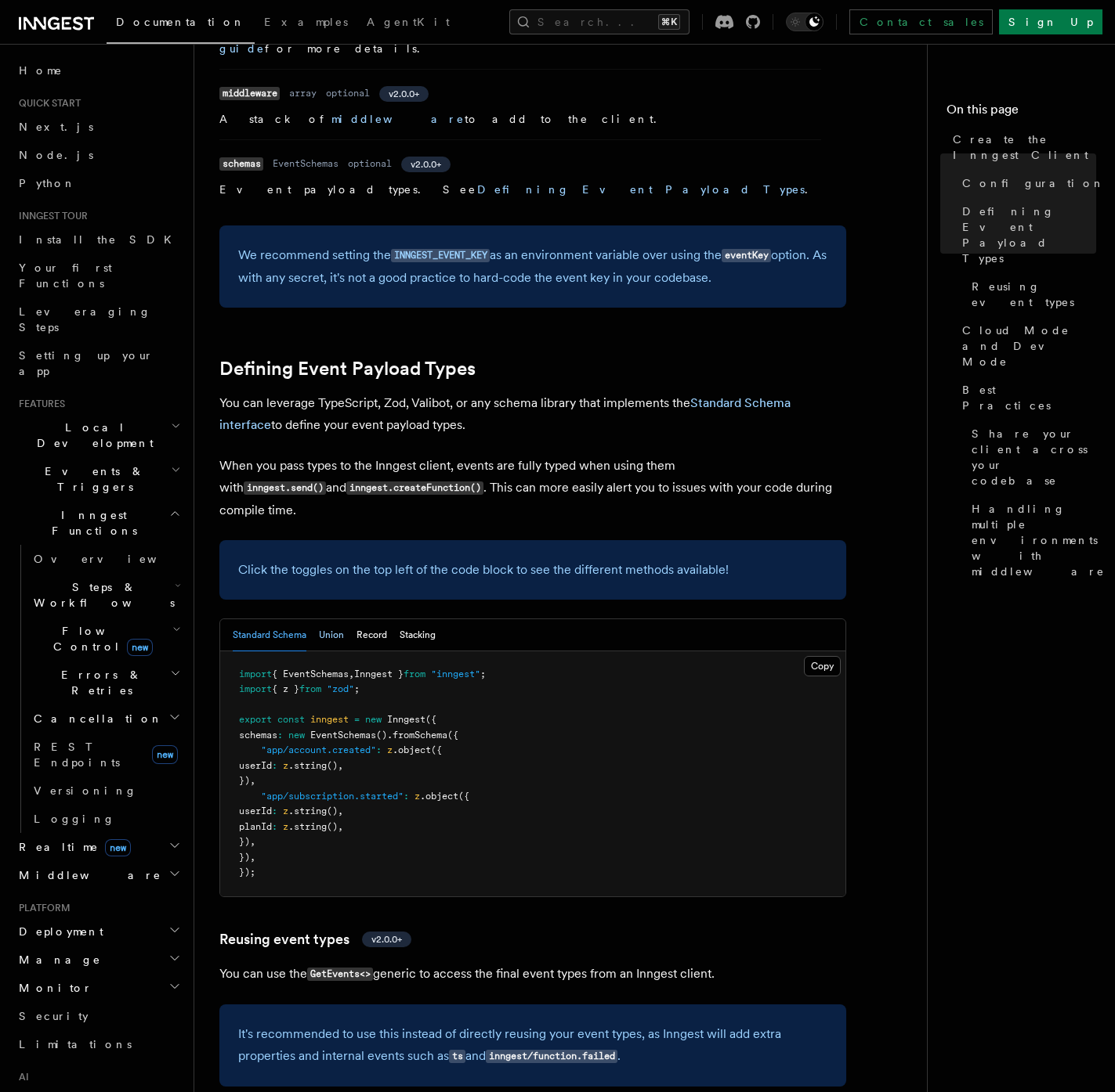
click at [328, 619] on button "Union" at bounding box center [331, 635] width 25 height 32
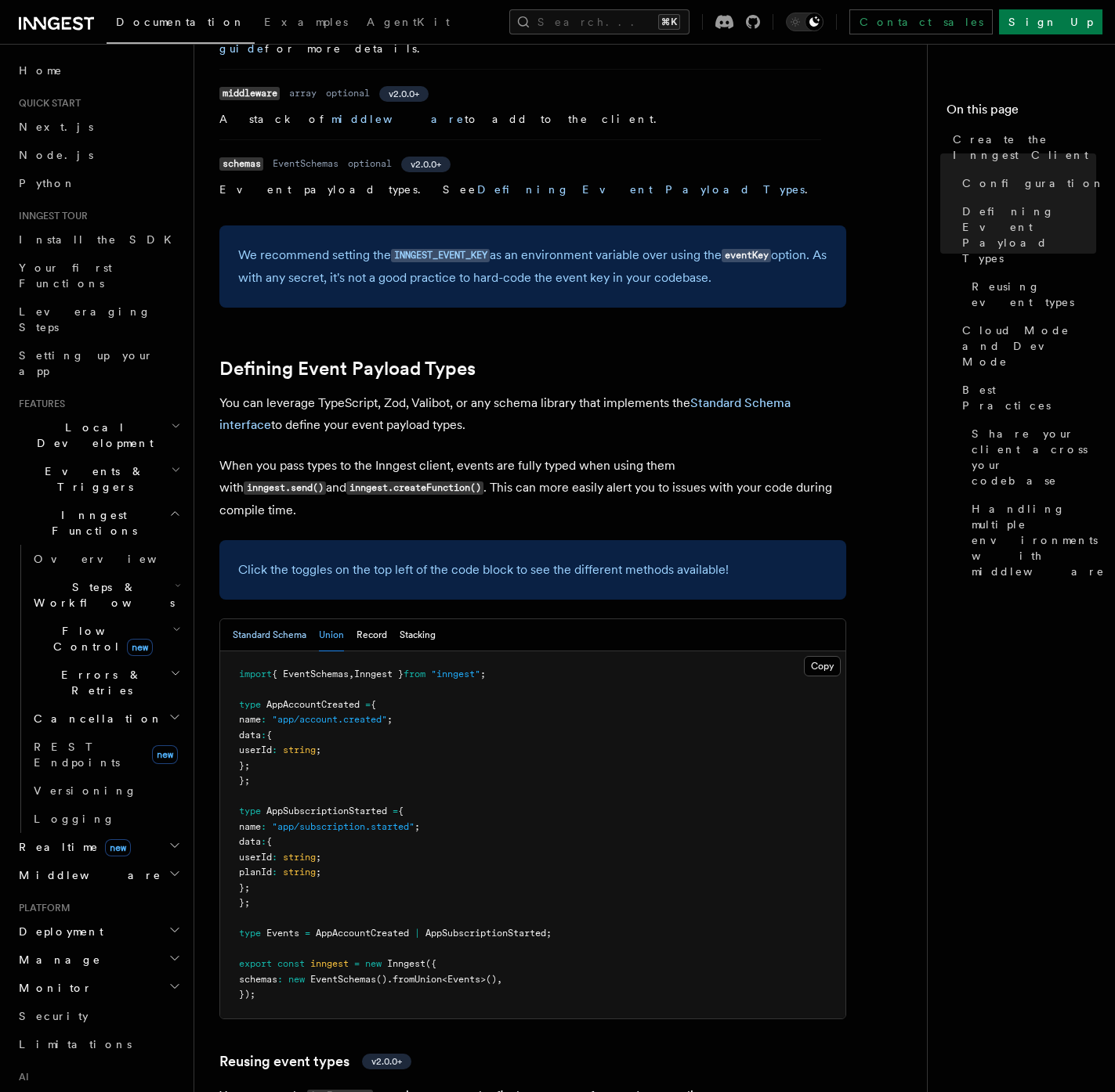
click at [288, 619] on button "Standard Schema" at bounding box center [269, 635] width 74 height 32
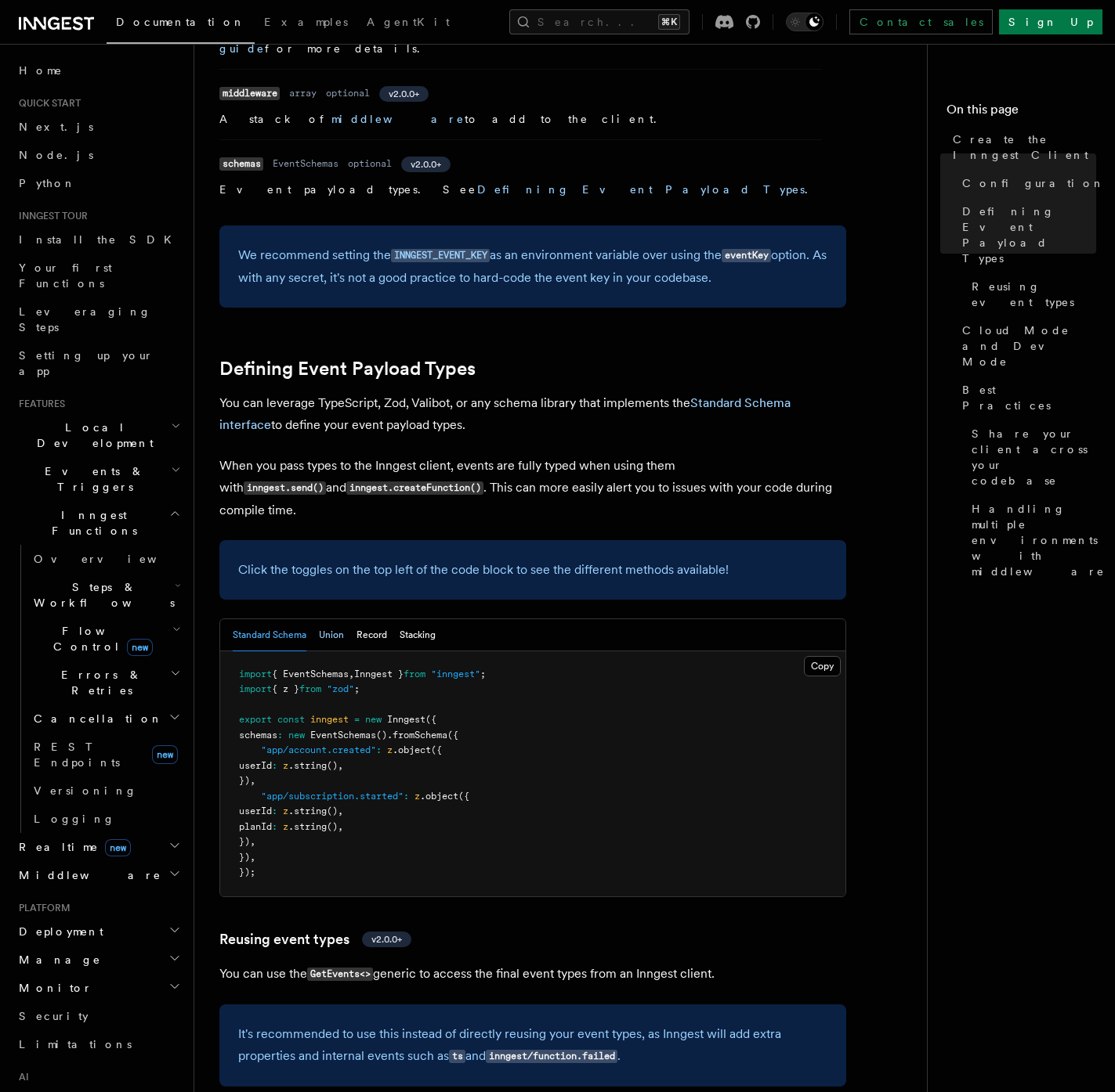
click at [340, 619] on button "Union" at bounding box center [331, 635] width 25 height 32
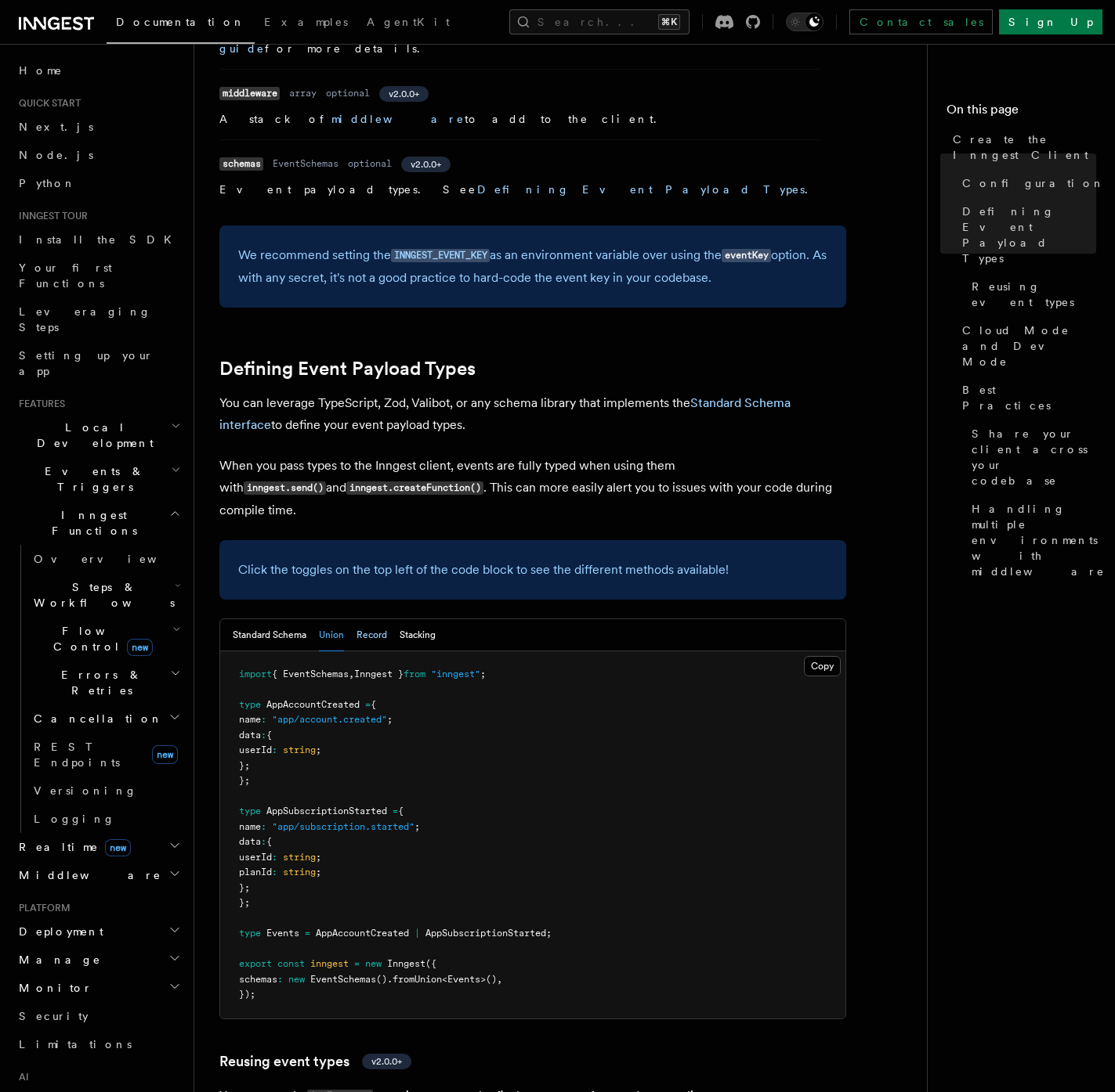
click at [369, 619] on button "Record" at bounding box center [372, 635] width 31 height 32
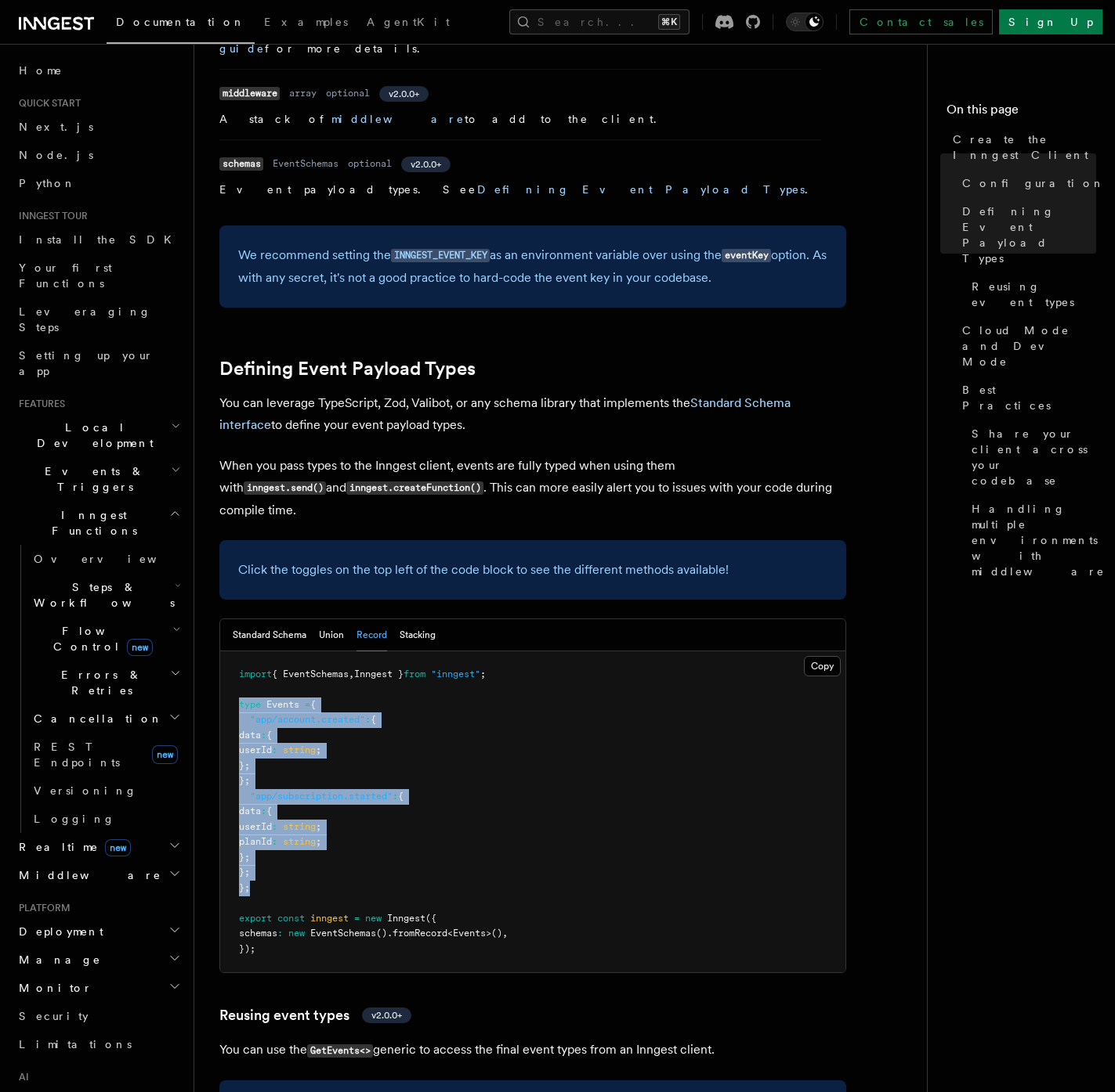
drag, startPoint x: 264, startPoint y: 742, endPoint x: 225, endPoint y: 555, distance: 191.0
click at [225, 652] on pre "import { EventSchemas , Inngest } from "inngest" ; type Events = { "app/account…" at bounding box center [532, 812] width 625 height 322
copy code "type Events = { "app/account.created" : { data : { userId : string ; }; }; "app…"
